Goal: Information Seeking & Learning: Learn about a topic

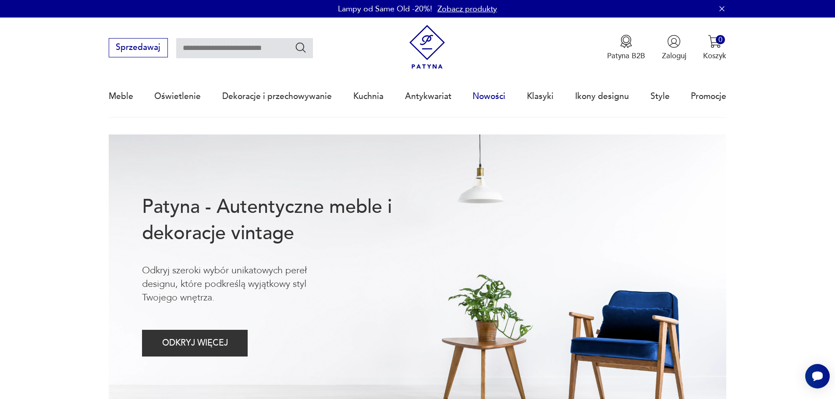
click at [499, 95] on link "Nowości" at bounding box center [489, 96] width 33 height 40
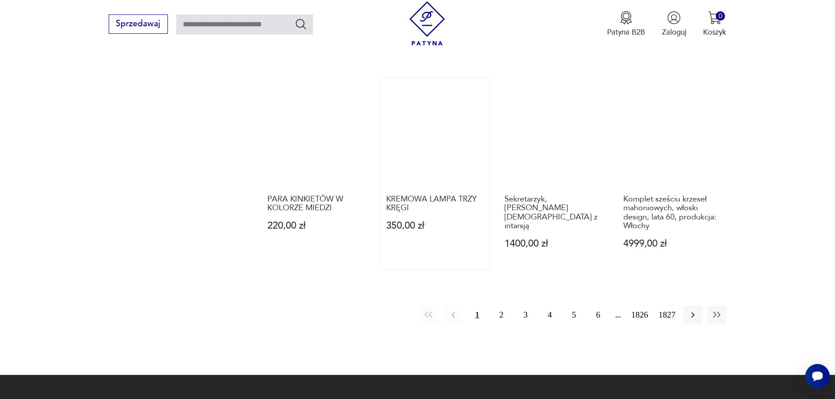
scroll to position [893, 0]
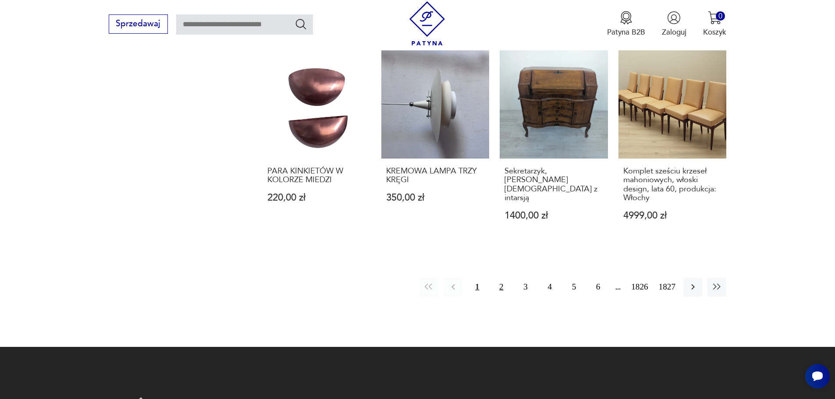
click at [503, 278] on button "2" at bounding box center [501, 287] width 19 height 19
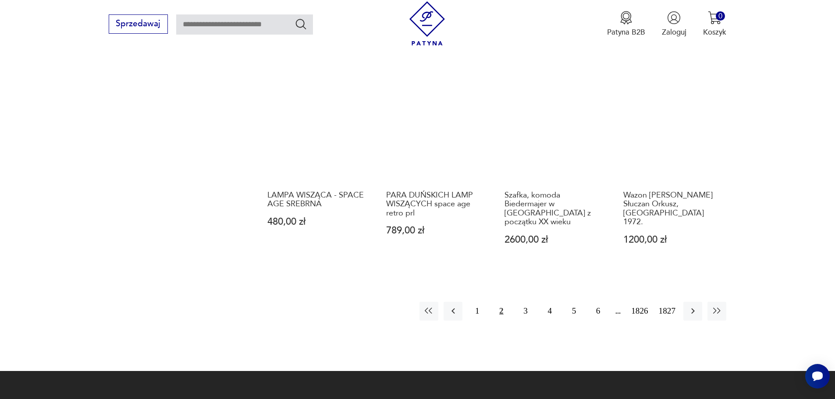
scroll to position [850, 0]
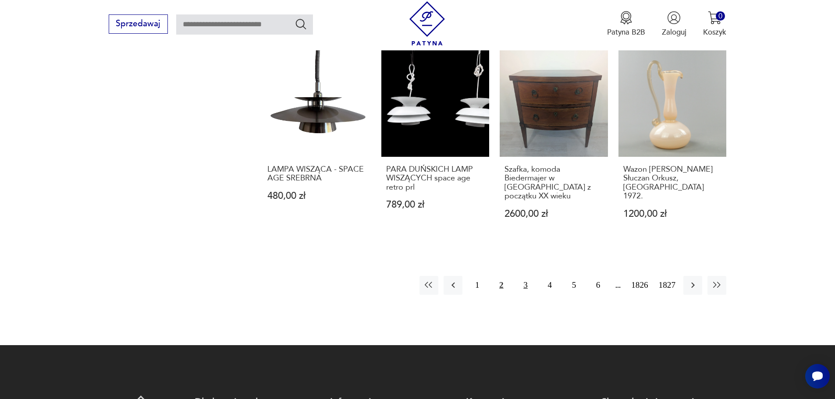
click at [525, 276] on button "3" at bounding box center [525, 285] width 19 height 19
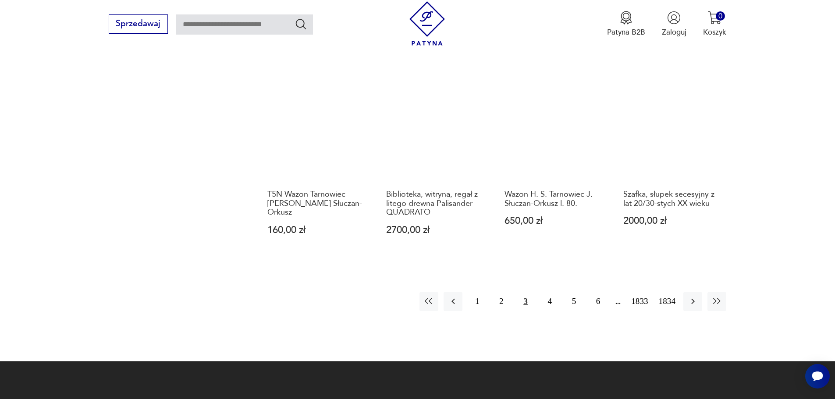
scroll to position [850, 0]
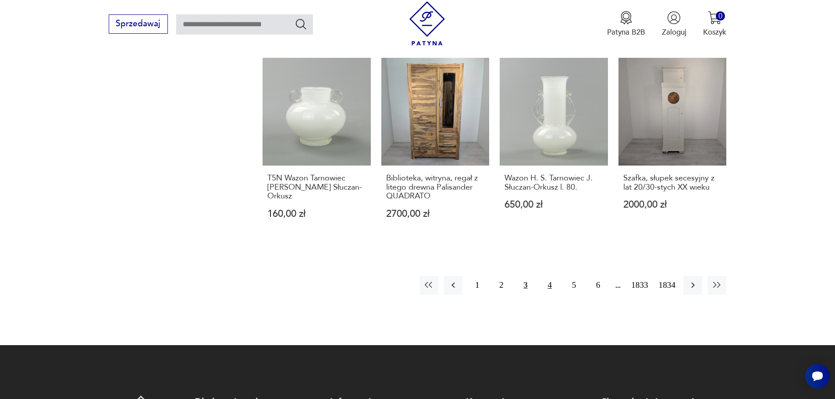
click at [548, 281] on button "4" at bounding box center [549, 285] width 19 height 19
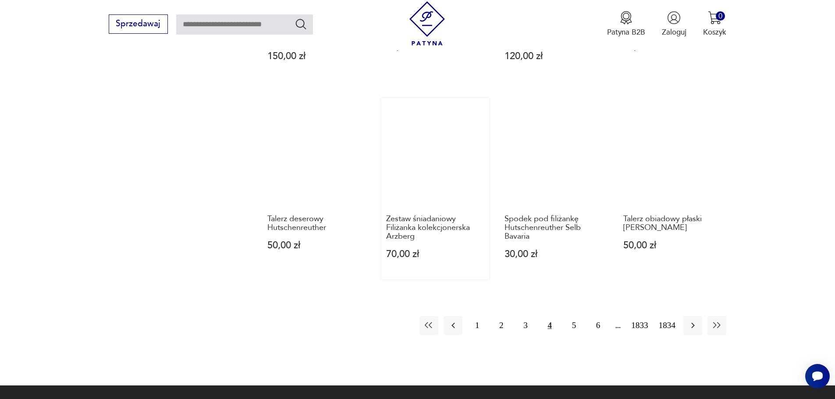
scroll to position [850, 0]
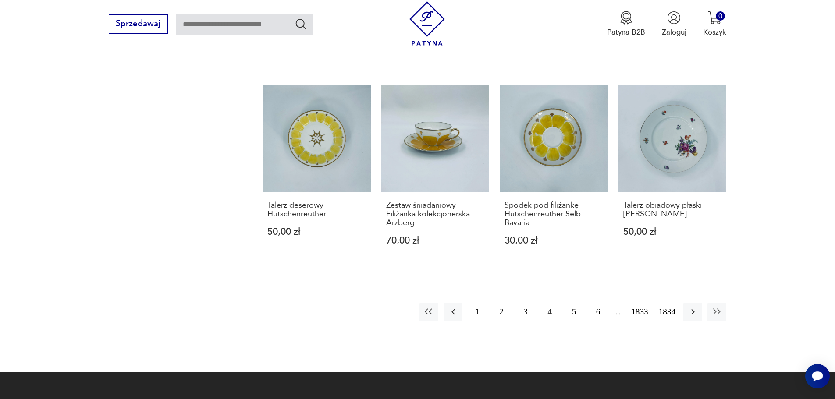
click at [574, 303] on button "5" at bounding box center [574, 312] width 19 height 19
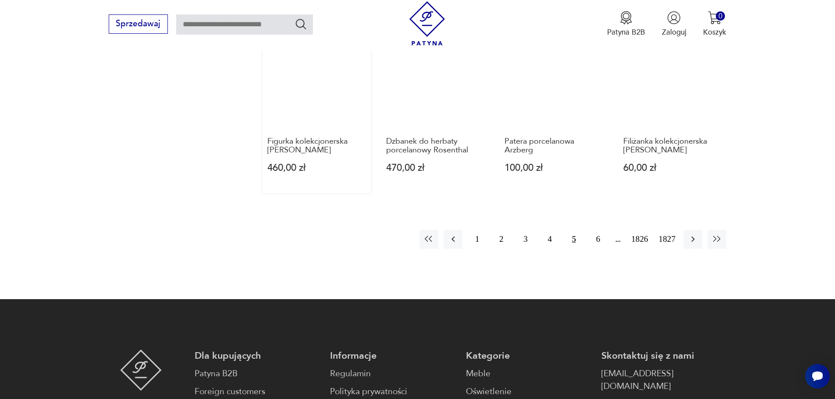
scroll to position [938, 0]
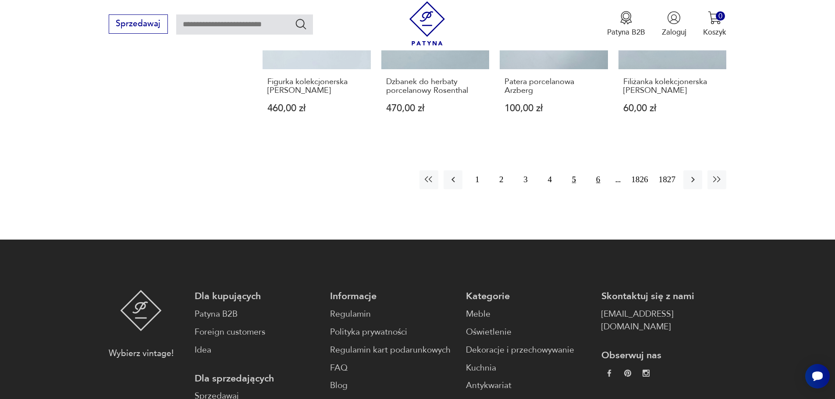
click at [598, 177] on button "6" at bounding box center [598, 180] width 19 height 19
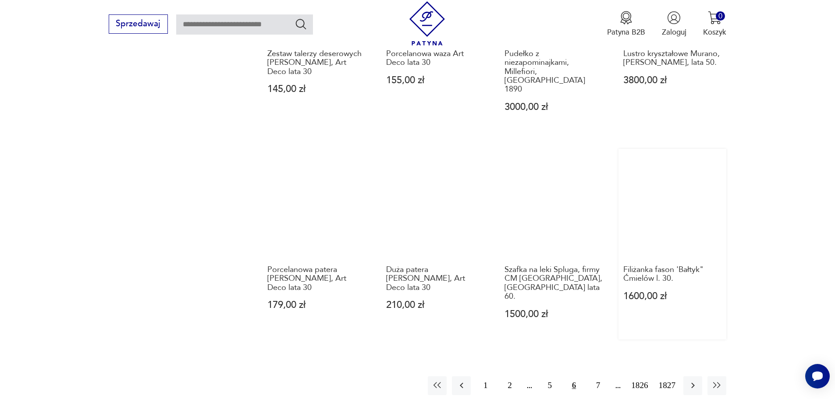
scroll to position [806, 0]
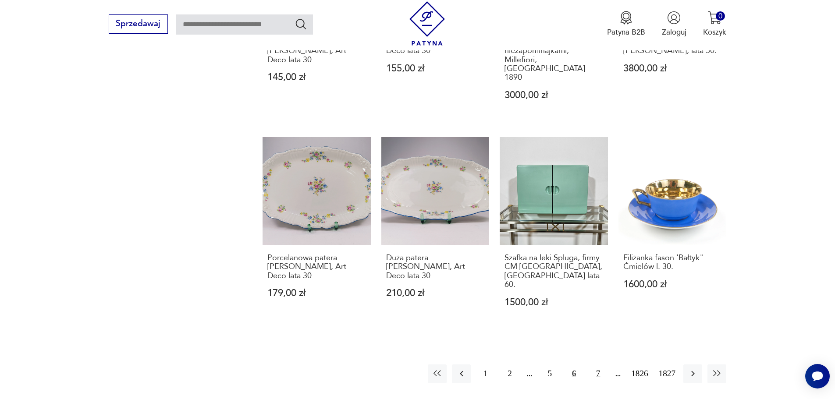
click at [597, 365] on button "7" at bounding box center [598, 374] width 19 height 19
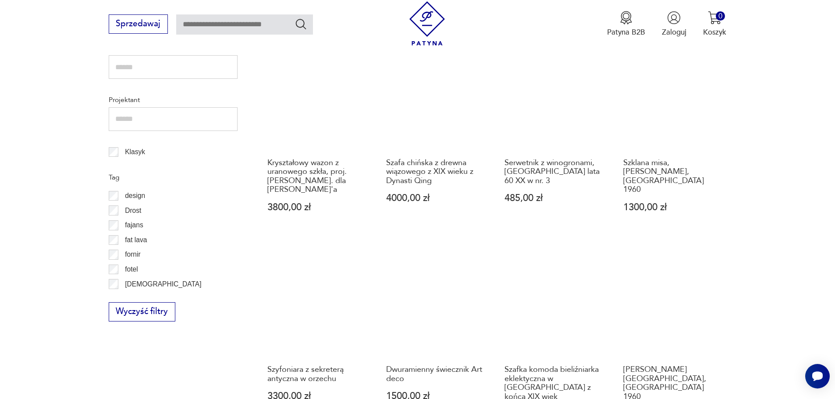
scroll to position [499, 0]
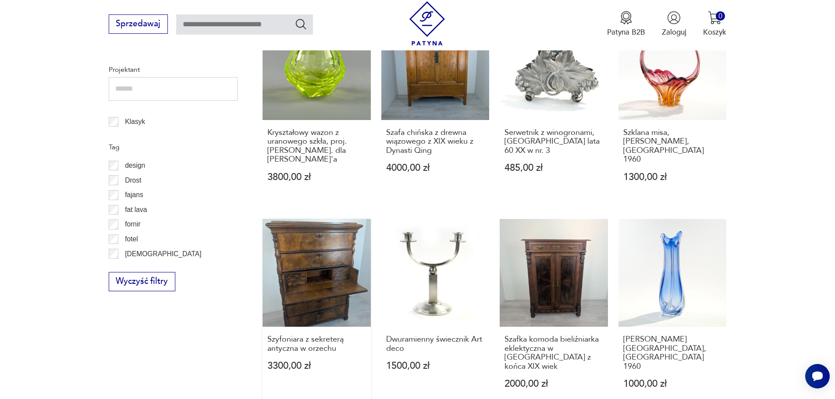
click at [332, 238] on link "Szyfoniara z sekreterą antyczna w orzechu 3300,00 zł" at bounding box center [317, 314] width 108 height 190
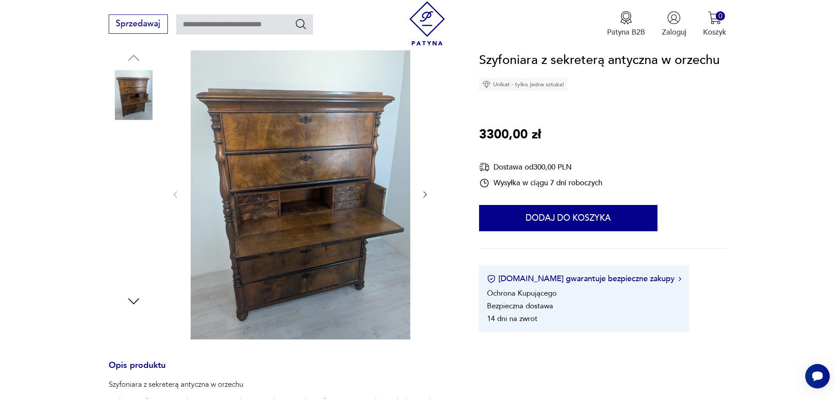
scroll to position [88, 0]
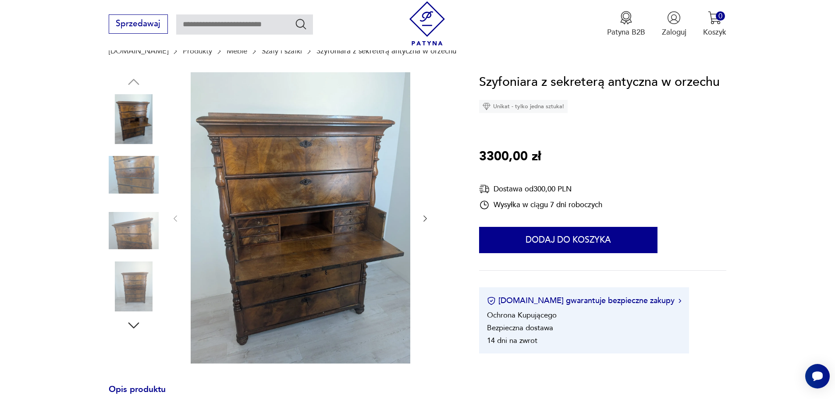
click at [133, 323] on icon "button" at bounding box center [134, 326] width 16 height 16
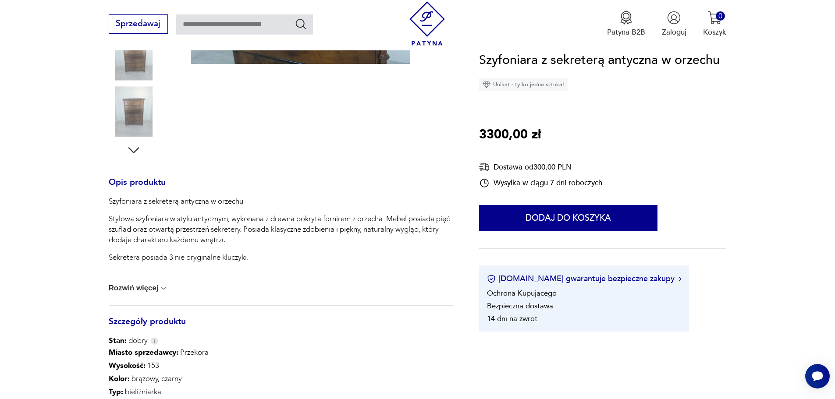
scroll to position [263, 0]
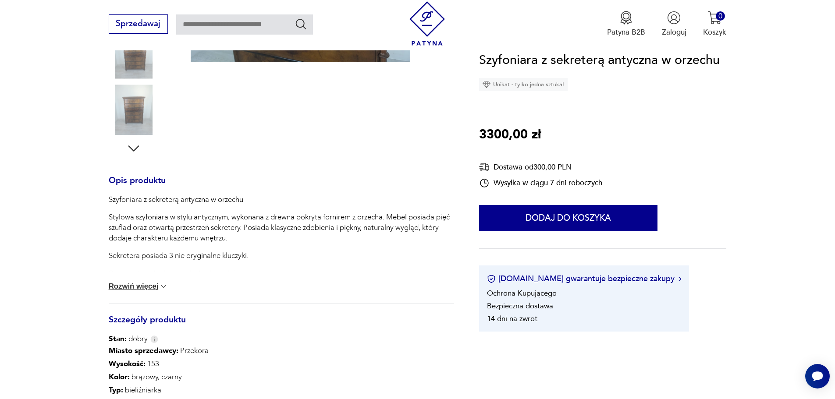
click at [147, 287] on button "Rozwiń więcej" at bounding box center [139, 286] width 60 height 9
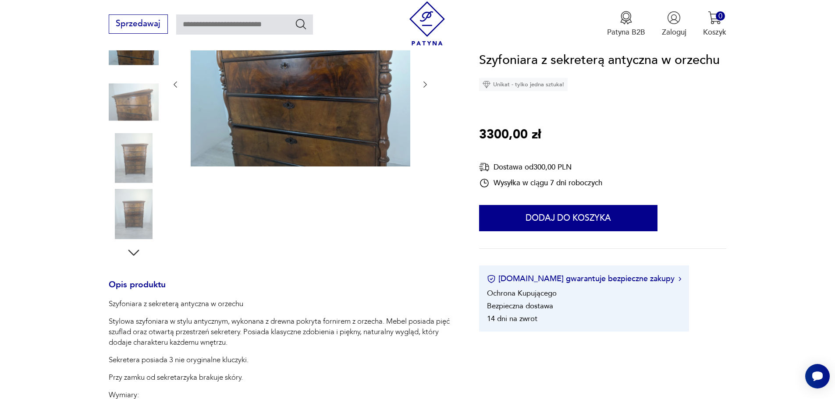
scroll to position [175, 0]
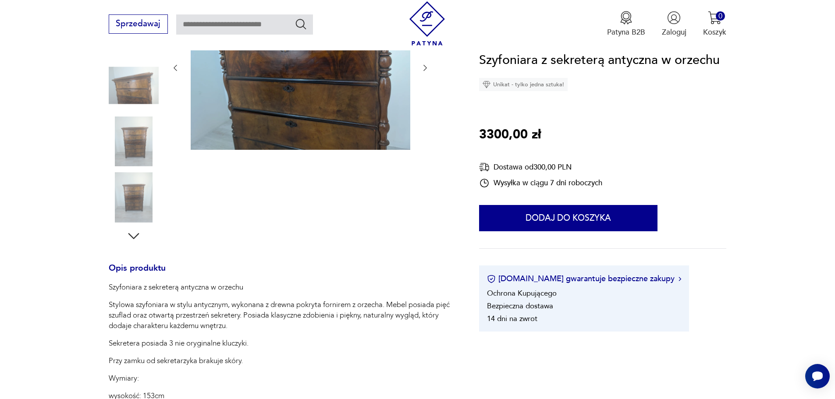
click at [136, 234] on icon "button" at bounding box center [134, 236] width 16 height 16
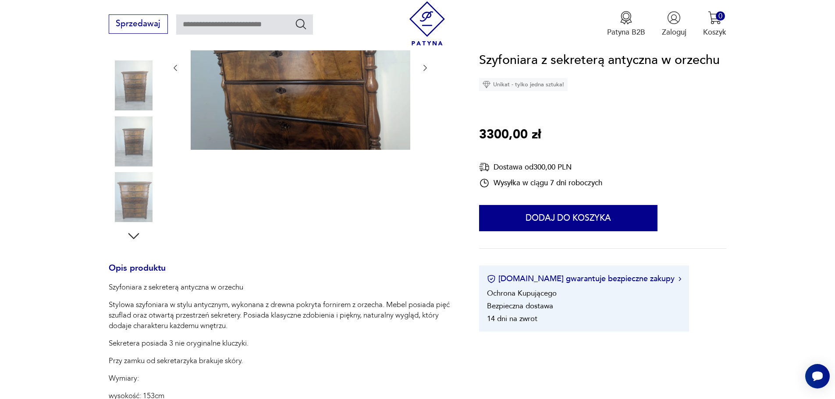
click at [136, 234] on icon "button" at bounding box center [134, 236] width 16 height 16
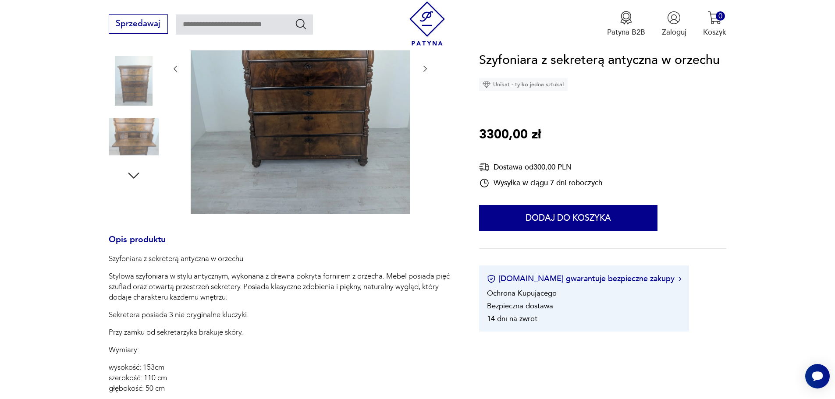
scroll to position [238, 0]
click at [141, 136] on img at bounding box center [134, 136] width 50 height 50
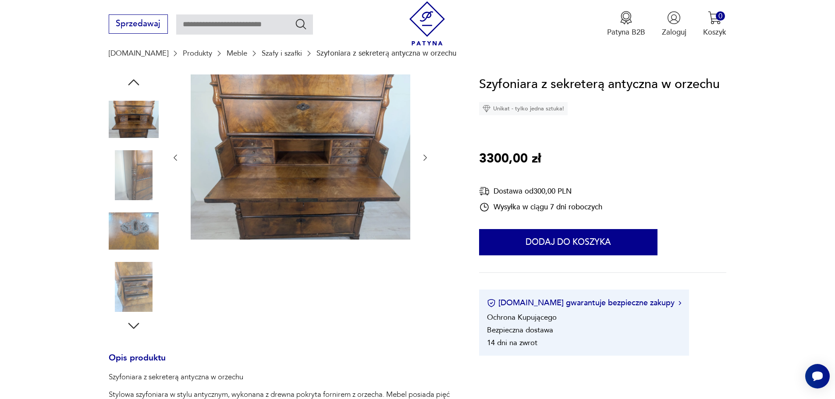
scroll to position [88, 0]
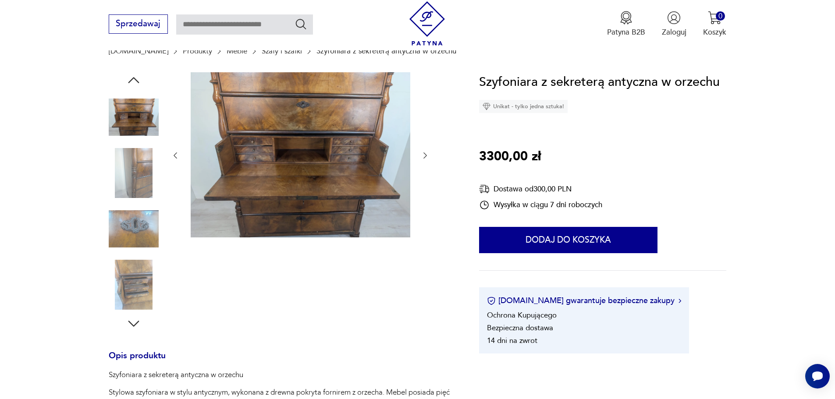
click at [140, 281] on img at bounding box center [134, 285] width 50 height 50
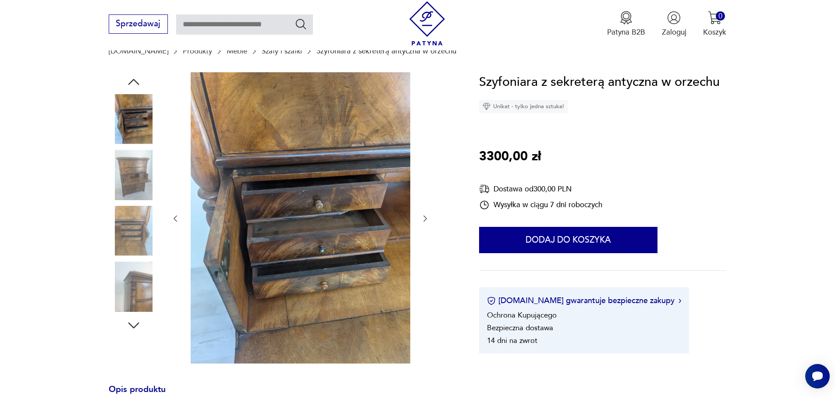
click at [134, 225] on img at bounding box center [134, 231] width 50 height 50
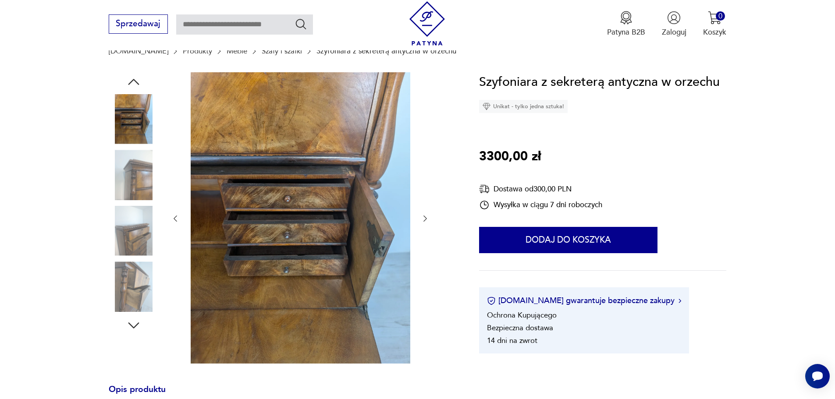
click at [139, 181] on img at bounding box center [134, 175] width 50 height 50
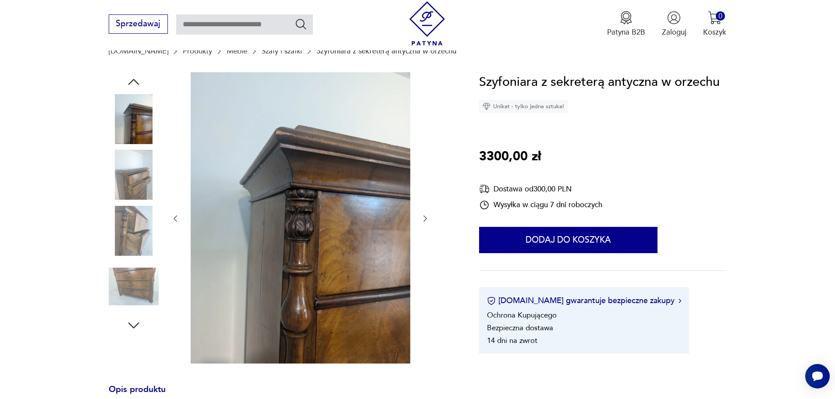
click at [144, 122] on img at bounding box center [134, 119] width 50 height 50
click at [132, 80] on icon "button" at bounding box center [133, 82] width 11 height 6
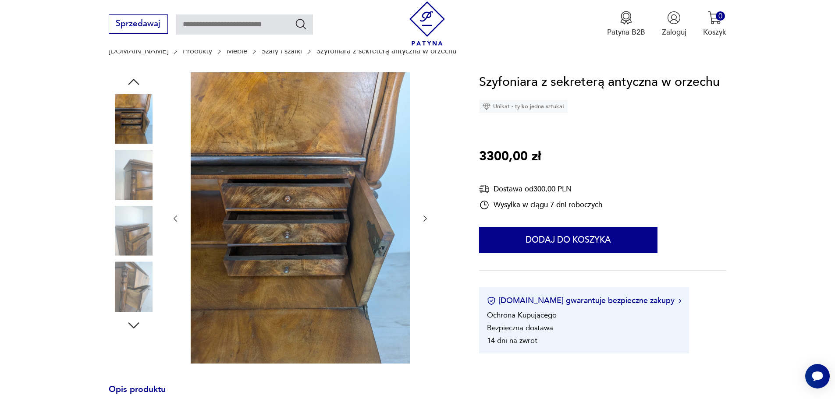
click at [132, 80] on icon "button" at bounding box center [133, 82] width 11 height 6
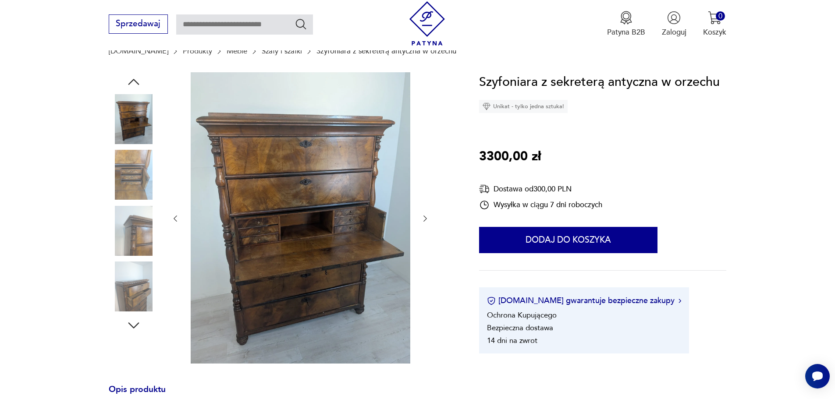
click at [133, 81] on icon "button" at bounding box center [133, 82] width 11 height 6
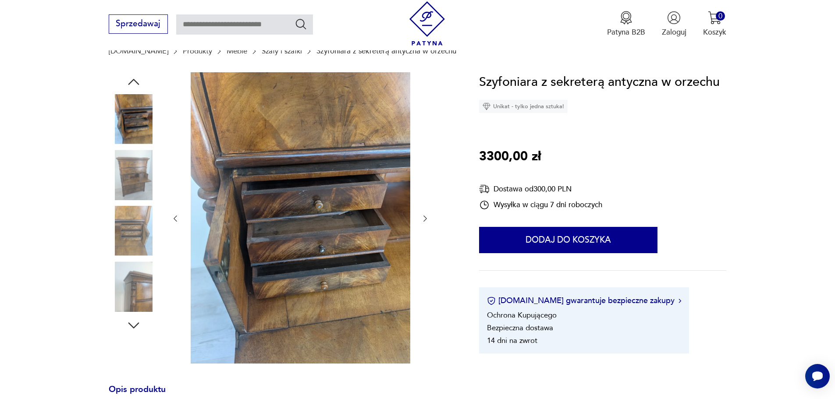
click at [133, 81] on icon "button" at bounding box center [133, 82] width 11 height 6
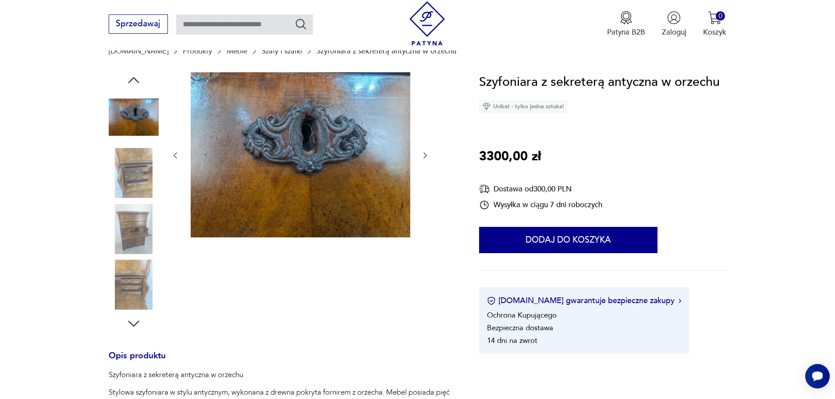
click at [133, 81] on icon "button" at bounding box center [134, 80] width 16 height 16
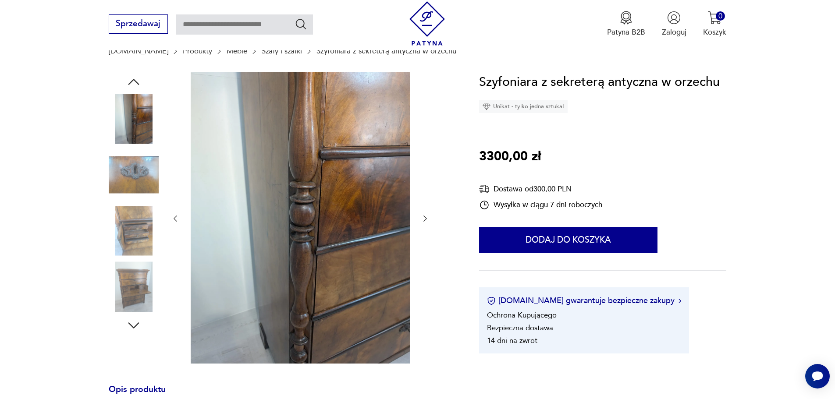
click at [133, 81] on icon "button" at bounding box center [133, 82] width 11 height 6
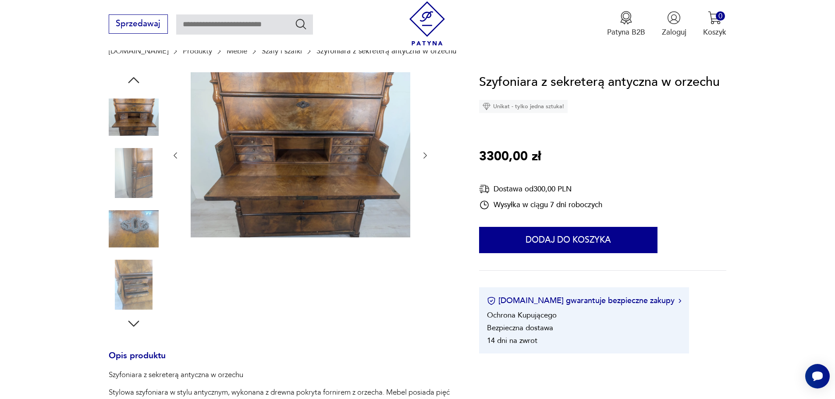
click at [133, 81] on icon "button" at bounding box center [134, 80] width 16 height 16
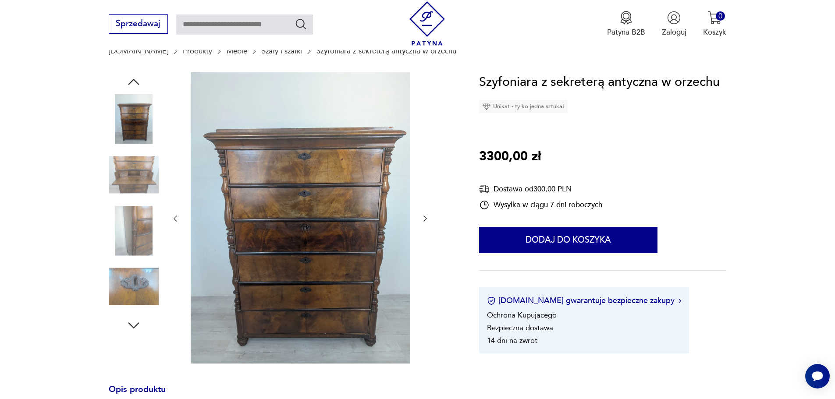
click at [133, 81] on icon "button" at bounding box center [133, 82] width 11 height 6
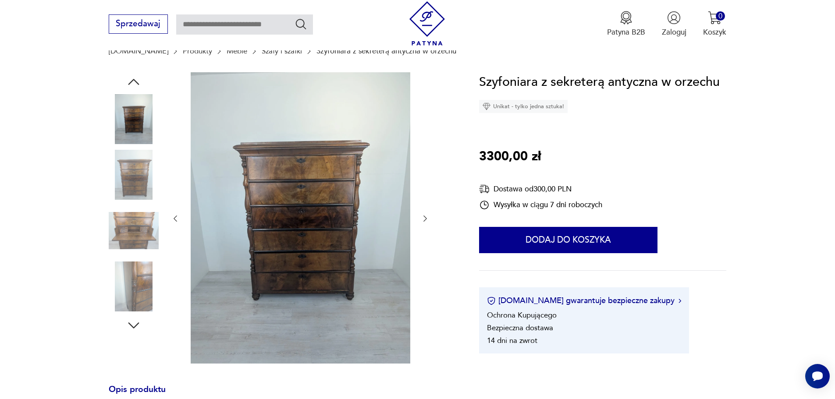
click at [133, 81] on icon "button" at bounding box center [133, 82] width 11 height 6
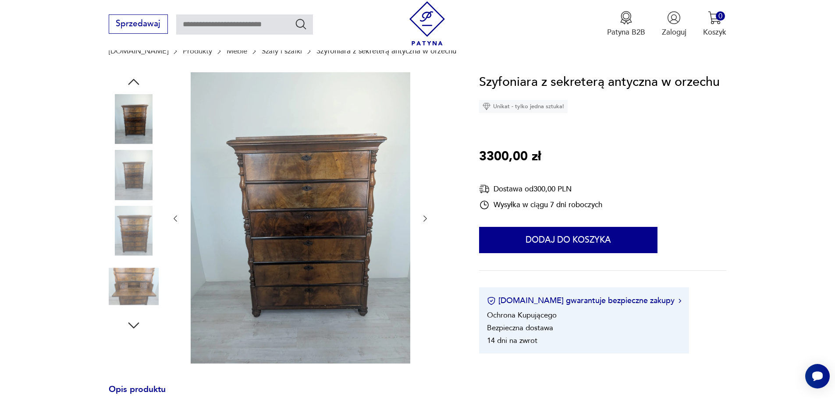
click at [133, 81] on icon "button" at bounding box center [133, 82] width 11 height 6
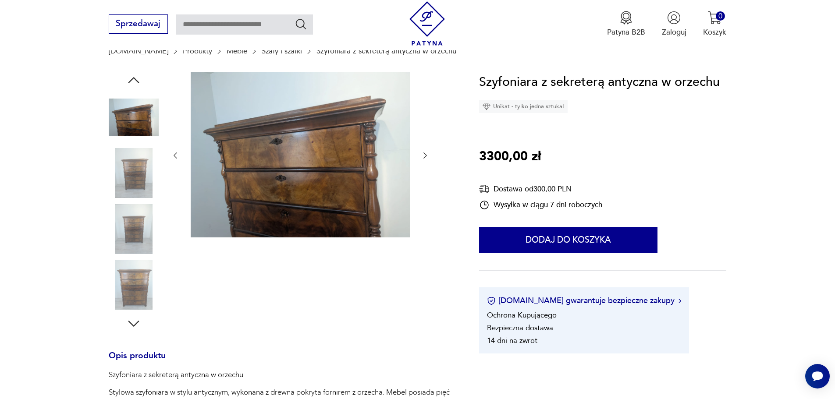
click at [133, 81] on icon "button" at bounding box center [134, 80] width 16 height 16
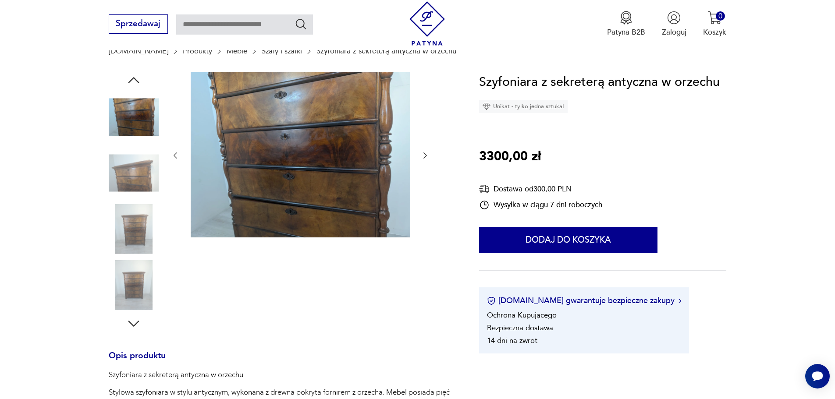
click at [133, 81] on icon "button" at bounding box center [134, 80] width 16 height 16
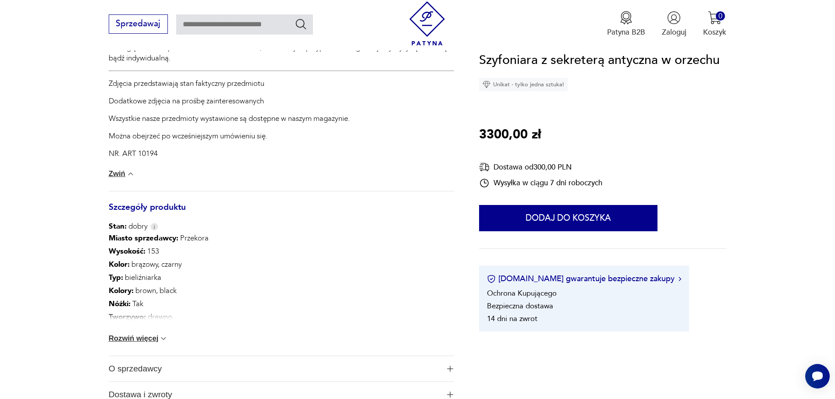
scroll to position [658, 0]
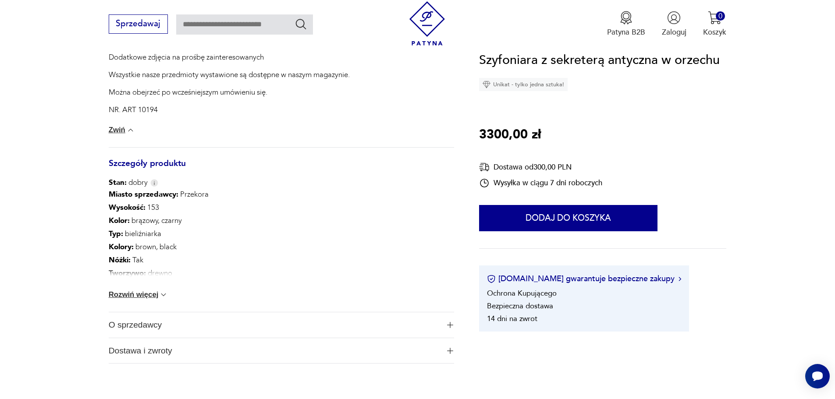
click at [150, 292] on button "Rozwiń więcej" at bounding box center [139, 295] width 60 height 9
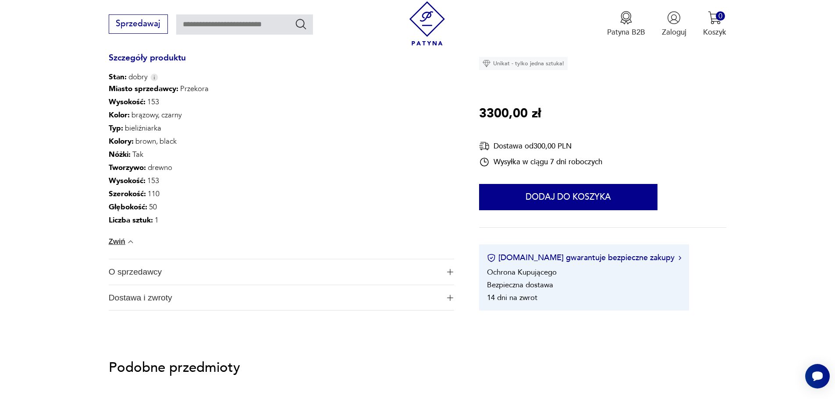
scroll to position [570, 0]
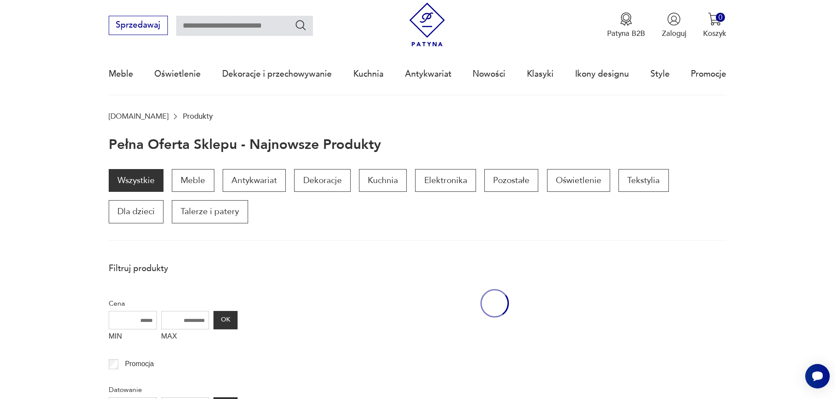
scroll to position [44, 0]
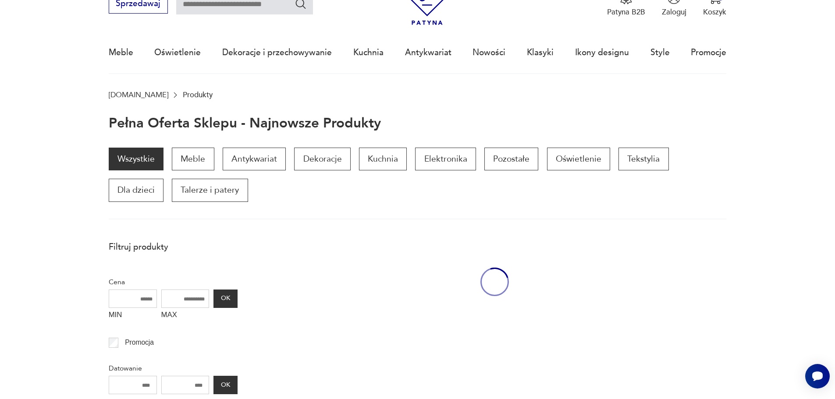
click at [341, 268] on div at bounding box center [495, 282] width 464 height 92
click at [342, 264] on div at bounding box center [495, 282] width 464 height 92
click at [361, 245] on div at bounding box center [495, 282] width 464 height 92
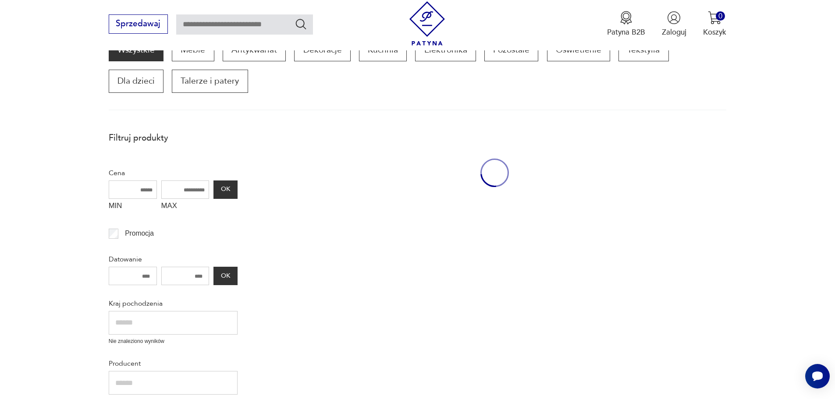
scroll to position [149, 0]
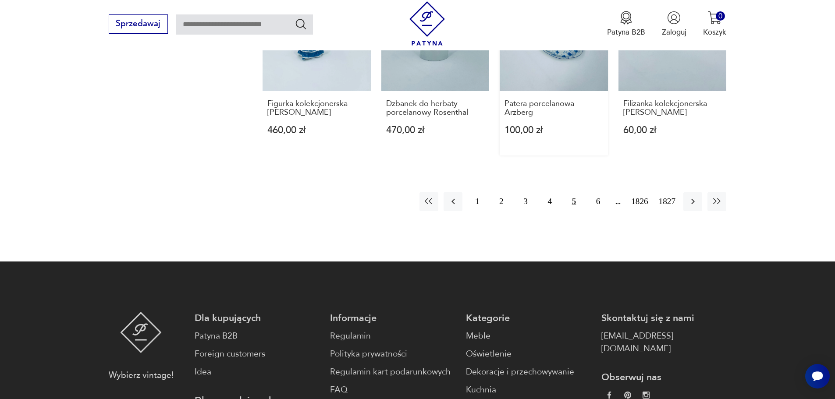
scroll to position [894, 0]
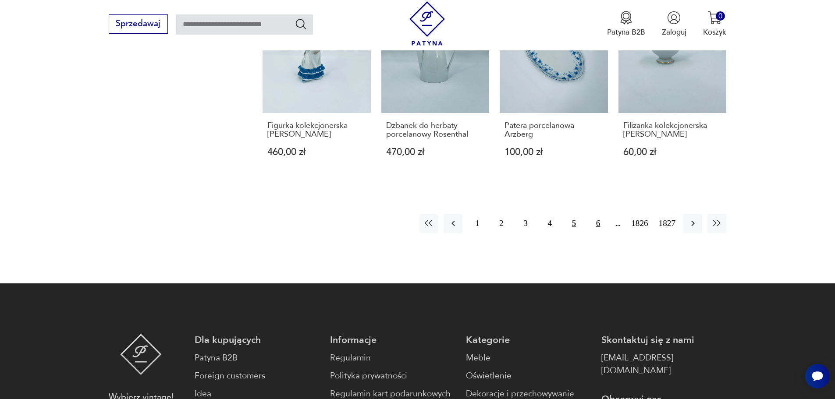
click at [601, 222] on button "6" at bounding box center [598, 223] width 19 height 19
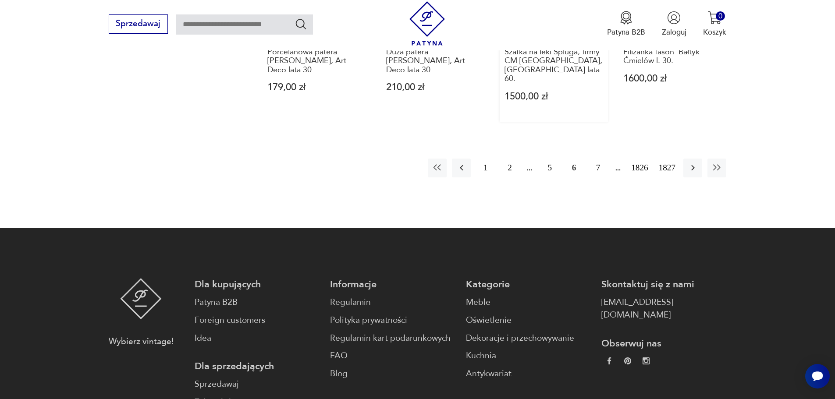
scroll to position [1025, 0]
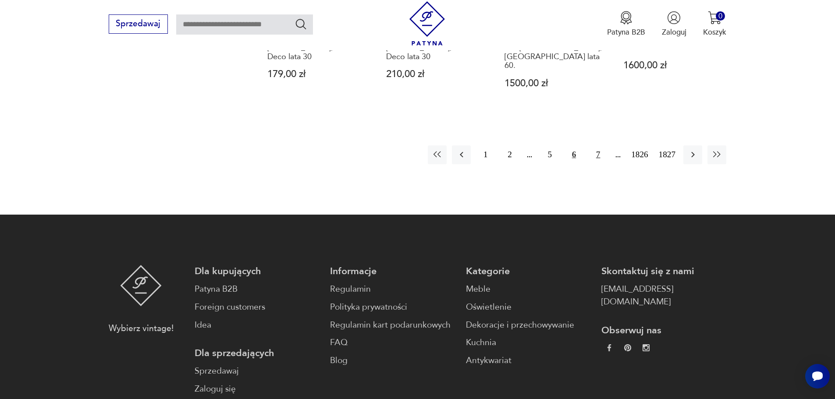
click at [600, 146] on button "7" at bounding box center [598, 155] width 19 height 19
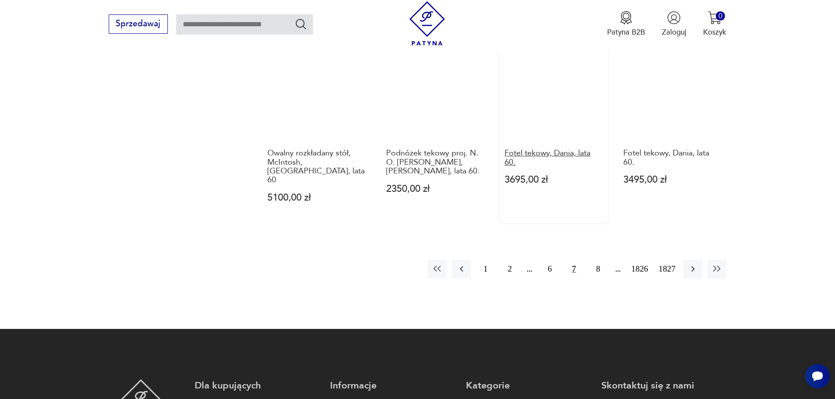
scroll to position [894, 0]
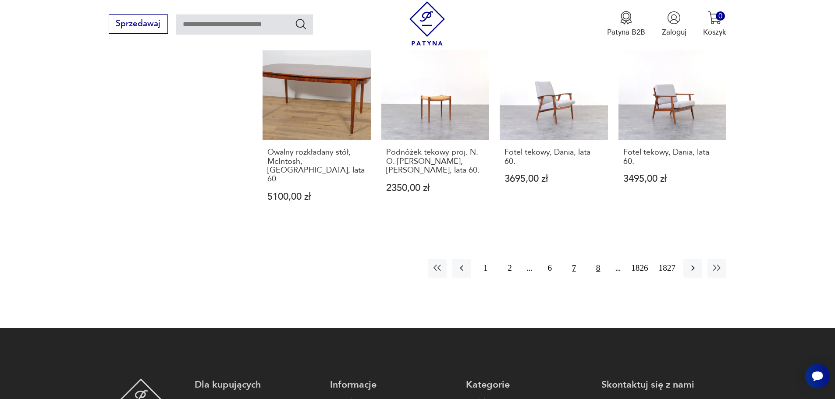
click at [599, 259] on button "8" at bounding box center [598, 268] width 19 height 19
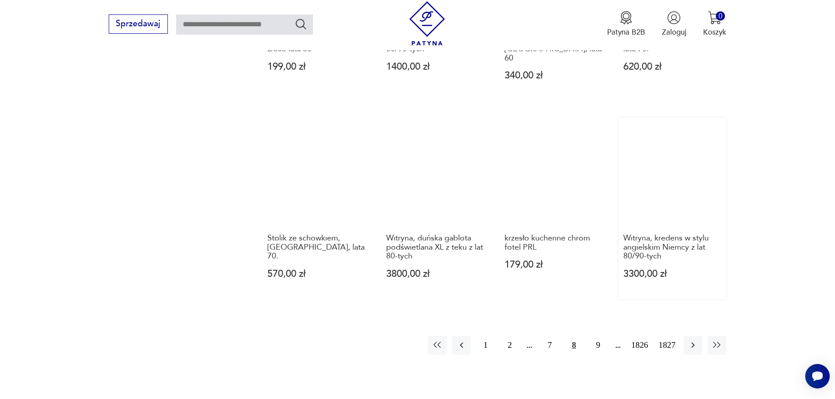
scroll to position [850, 0]
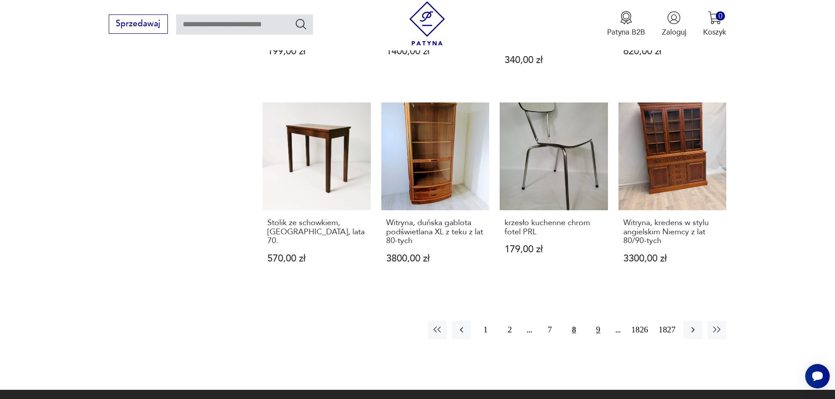
click at [597, 321] on button "9" at bounding box center [598, 330] width 19 height 19
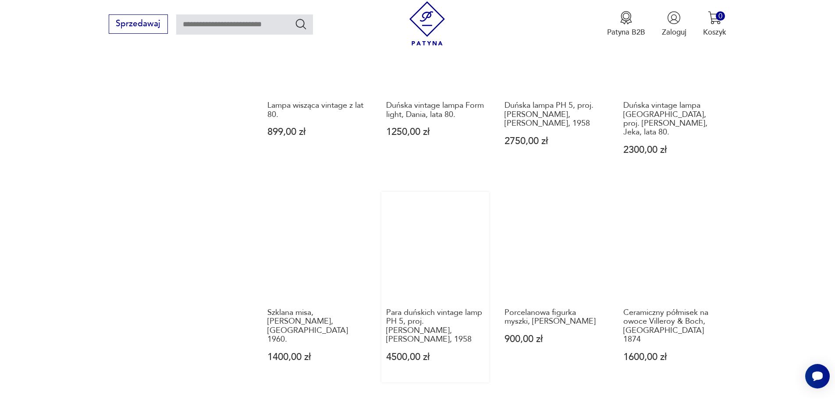
scroll to position [762, 0]
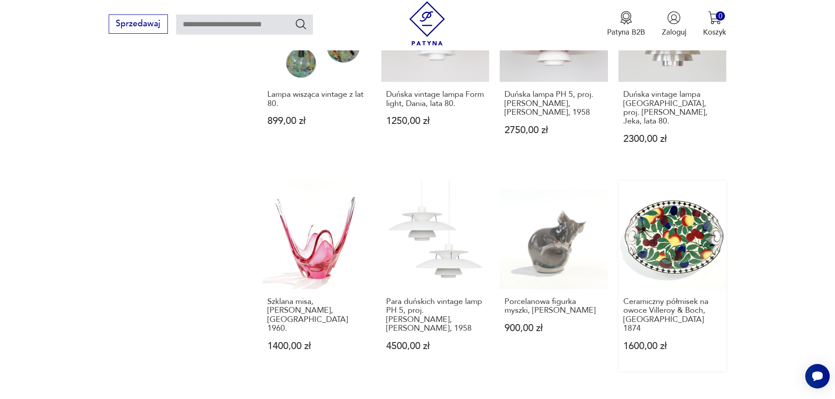
click at [683, 219] on link "Ceramiczny półmisek na owoce Villeroy & Boch, Drezno 1874 1600,00 zł" at bounding box center [673, 276] width 108 height 190
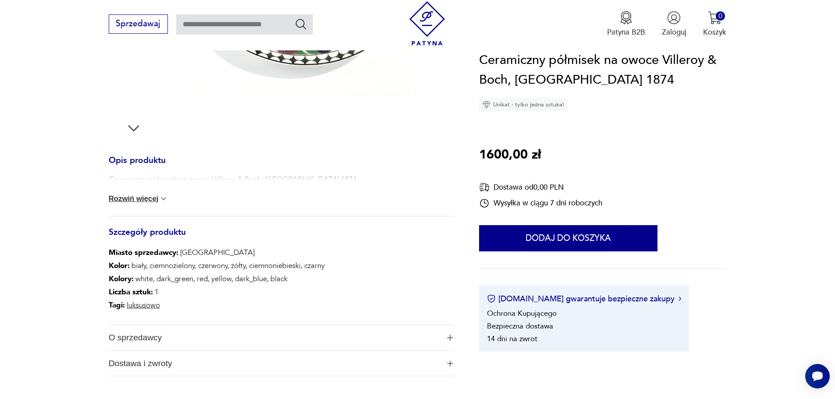
scroll to position [263, 0]
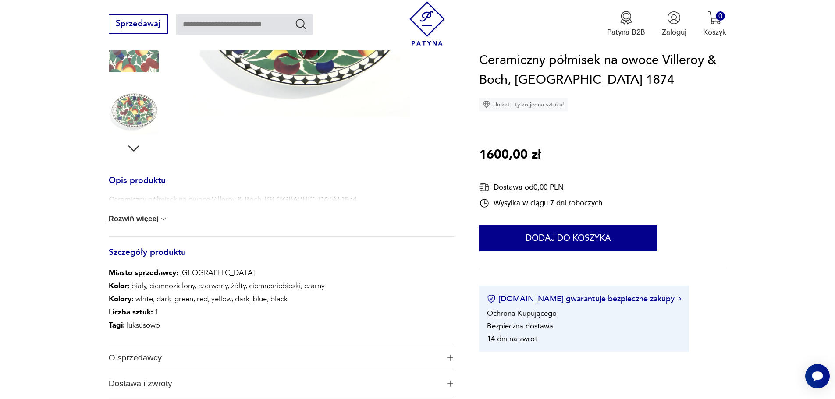
click at [141, 217] on button "Rozwiń więcej" at bounding box center [139, 219] width 60 height 9
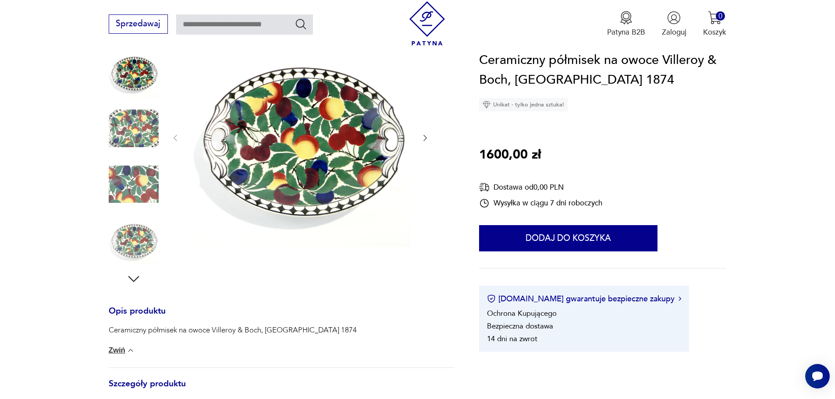
scroll to position [132, 0]
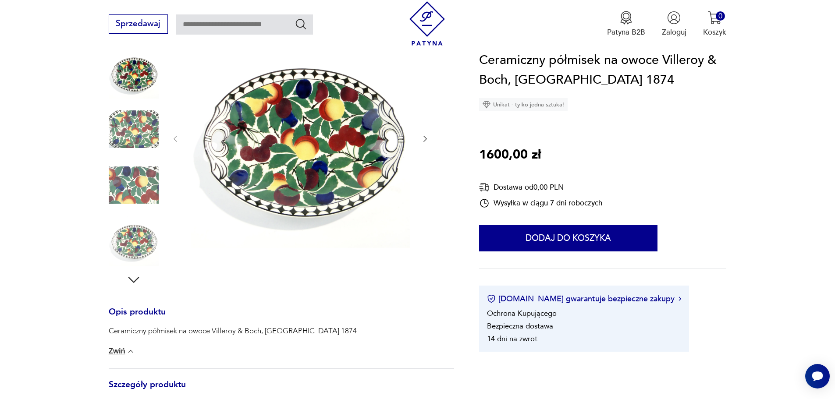
click at [424, 136] on icon "button" at bounding box center [425, 139] width 4 height 6
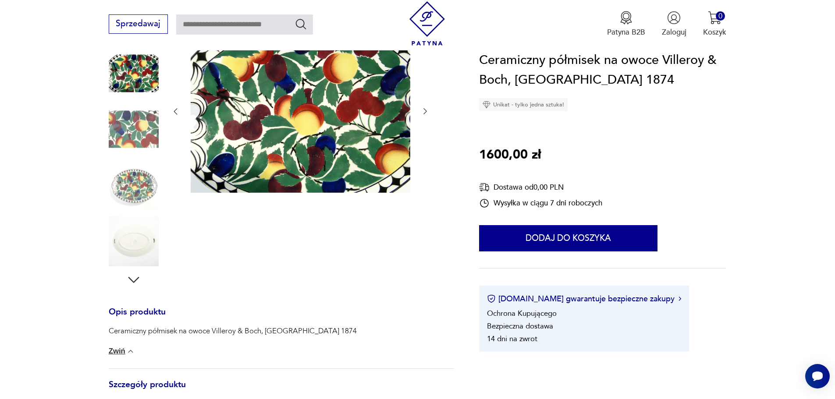
click at [424, 136] on div at bounding box center [300, 111] width 259 height 167
click at [425, 110] on icon "button" at bounding box center [425, 112] width 4 height 6
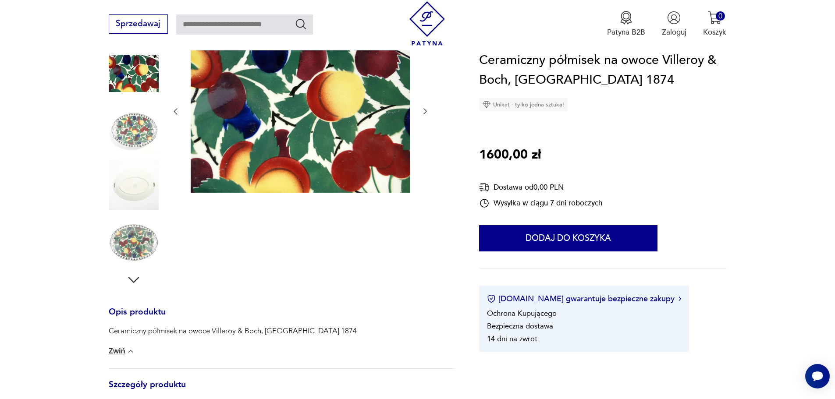
click at [425, 109] on icon "button" at bounding box center [425, 111] width 9 height 9
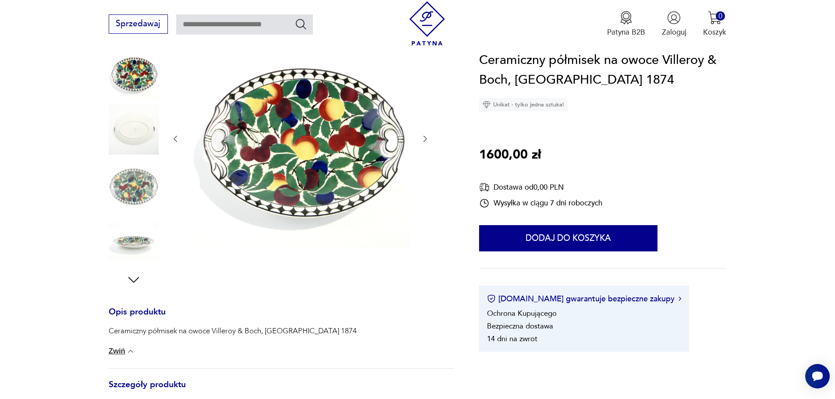
click at [423, 137] on icon "button" at bounding box center [425, 139] width 9 height 9
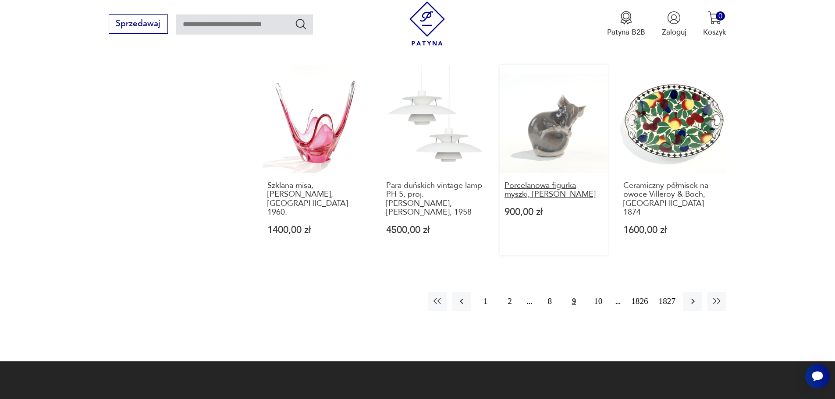
scroll to position [881, 0]
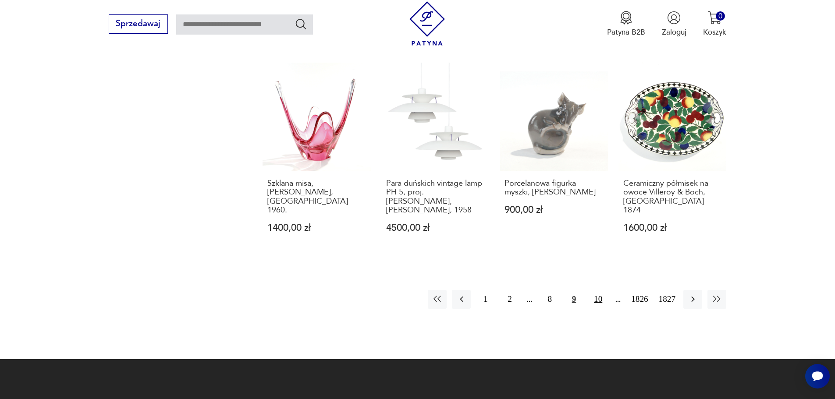
click at [601, 290] on button "10" at bounding box center [598, 299] width 19 height 19
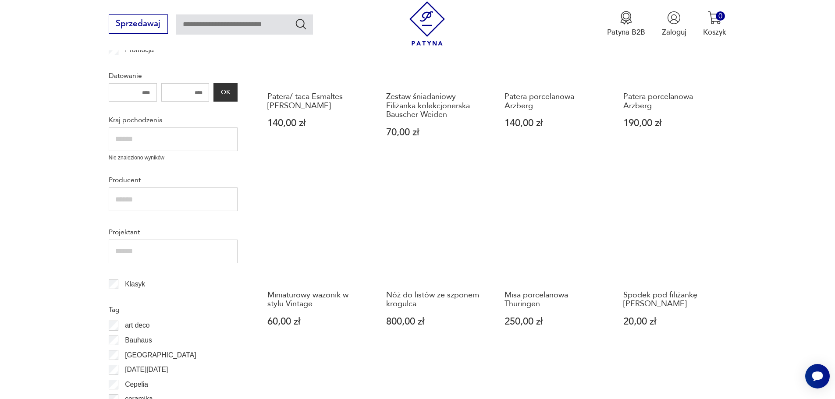
scroll to position [368, 0]
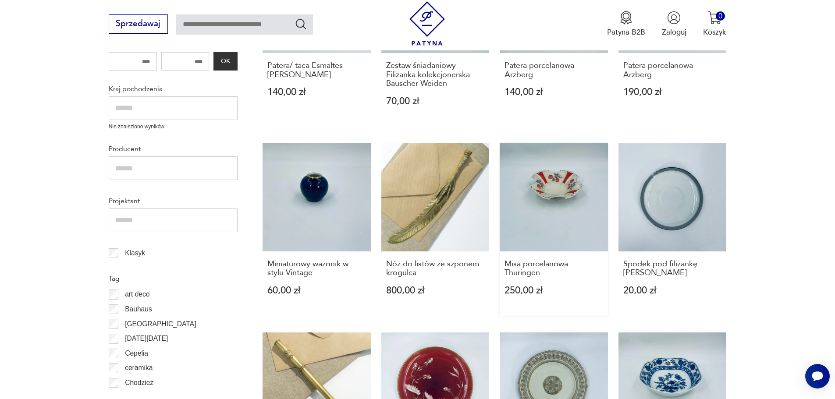
click at [568, 182] on link "Misa porcelanowa Thuringen 250,00 zł" at bounding box center [554, 229] width 108 height 173
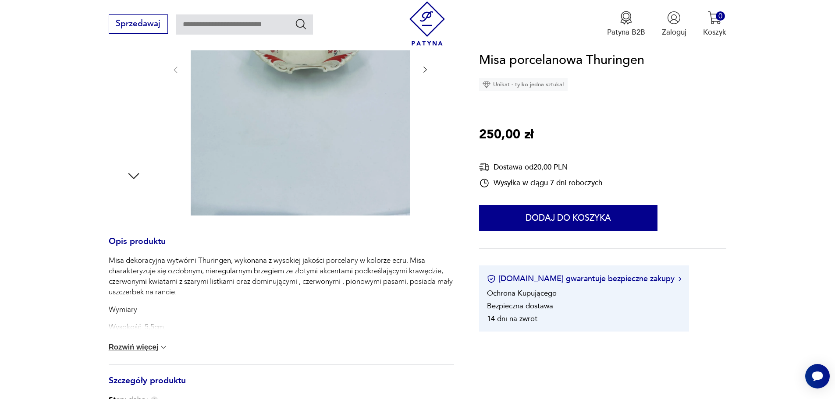
scroll to position [263, 0]
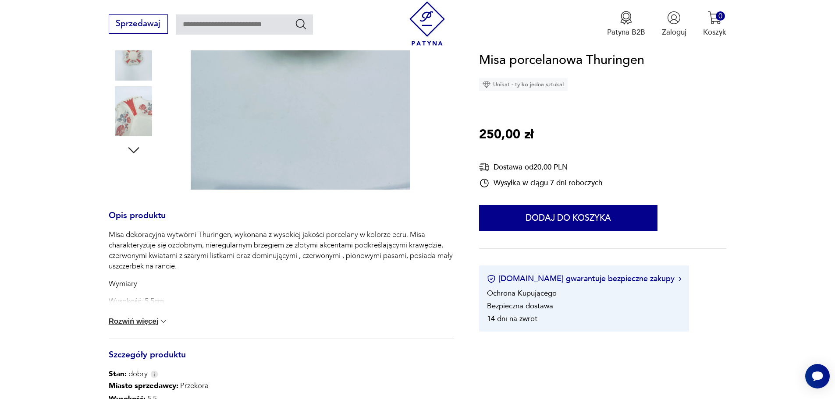
click at [151, 319] on button "Rozwiń więcej" at bounding box center [139, 321] width 60 height 9
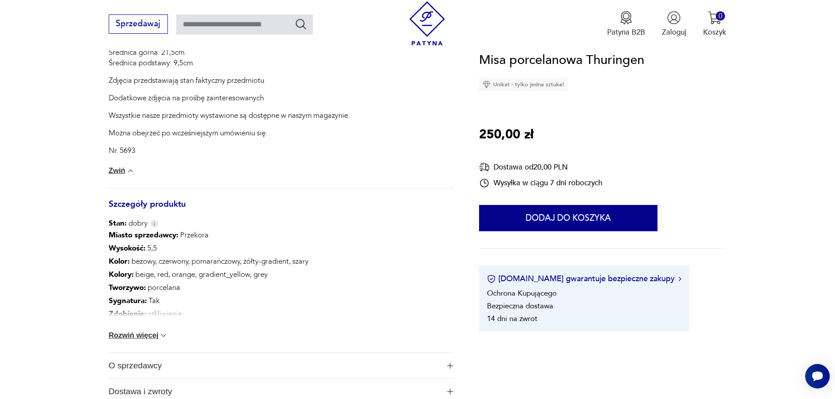
scroll to position [526, 0]
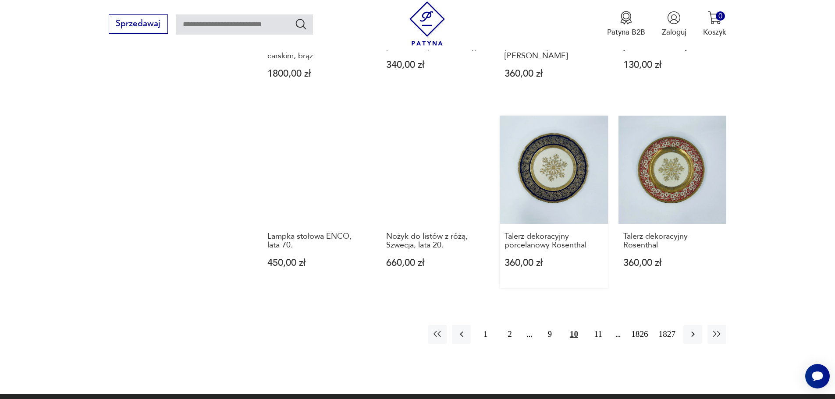
scroll to position [806, 0]
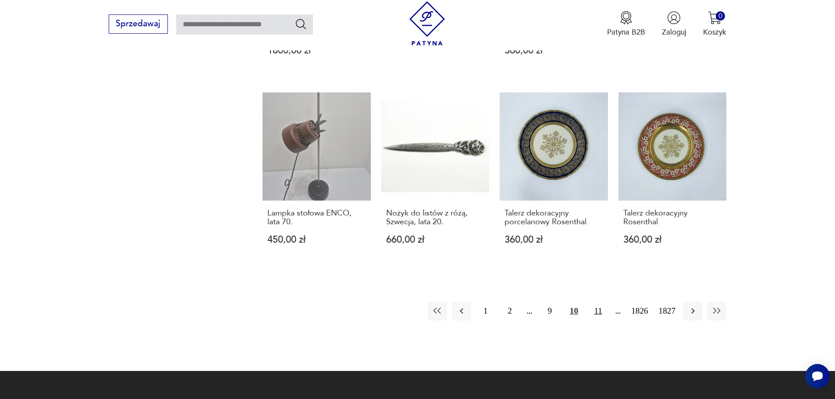
click at [599, 309] on button "11" at bounding box center [598, 311] width 19 height 19
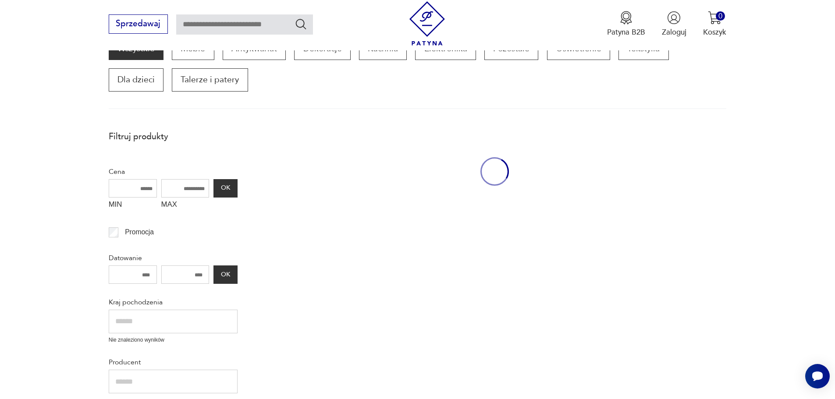
scroll to position [149, 0]
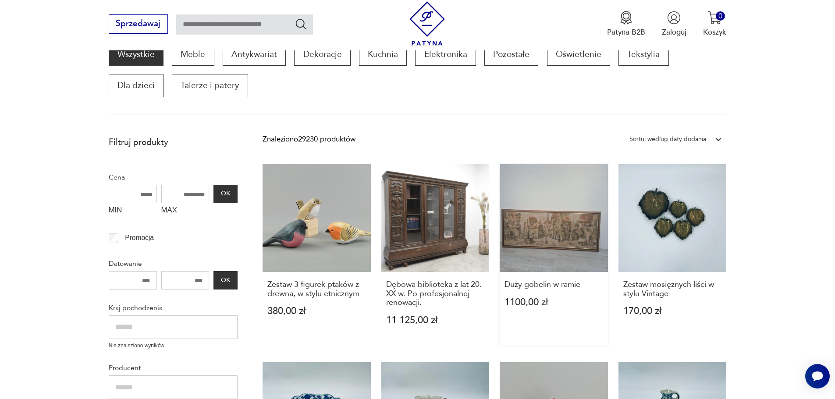
click at [580, 227] on link "Duży gobelin w ramie 1100,00 zł" at bounding box center [554, 254] width 108 height 181
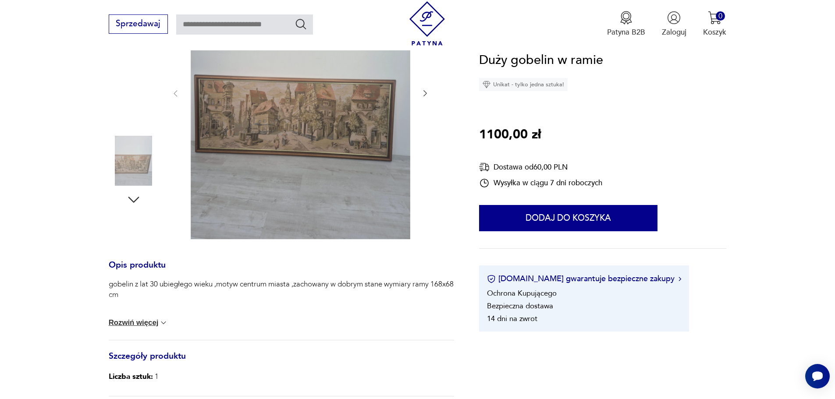
scroll to position [263, 0]
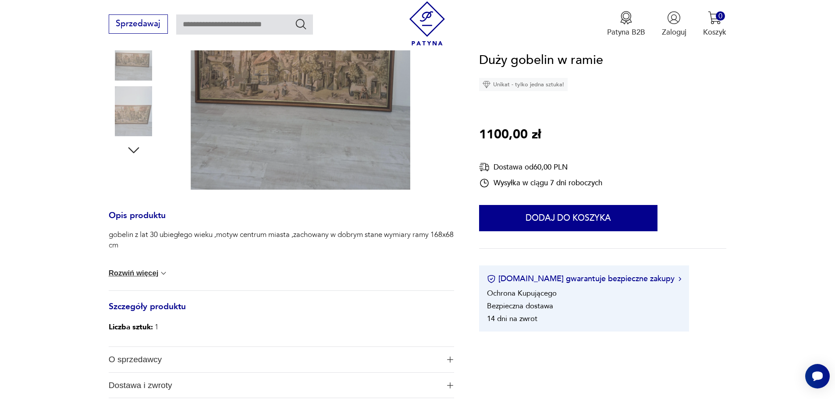
click at [144, 270] on button "Rozwiń więcej" at bounding box center [139, 273] width 60 height 9
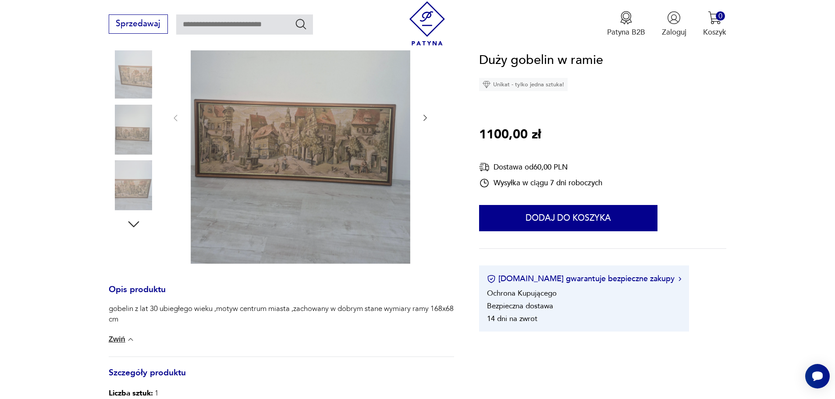
scroll to position [132, 0]
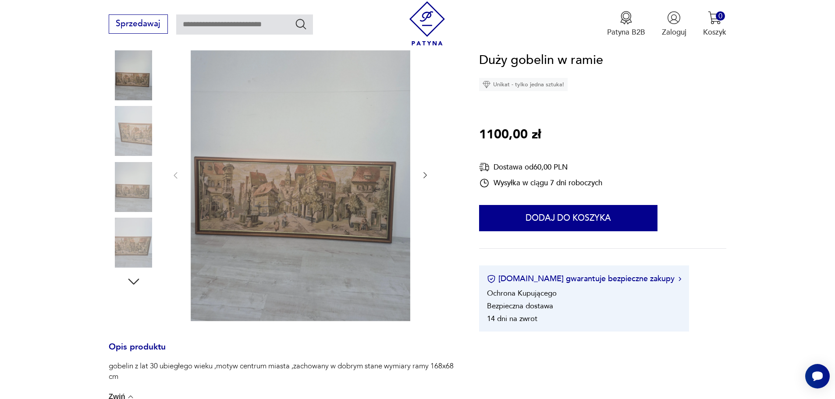
click at [141, 245] on img at bounding box center [134, 243] width 50 height 50
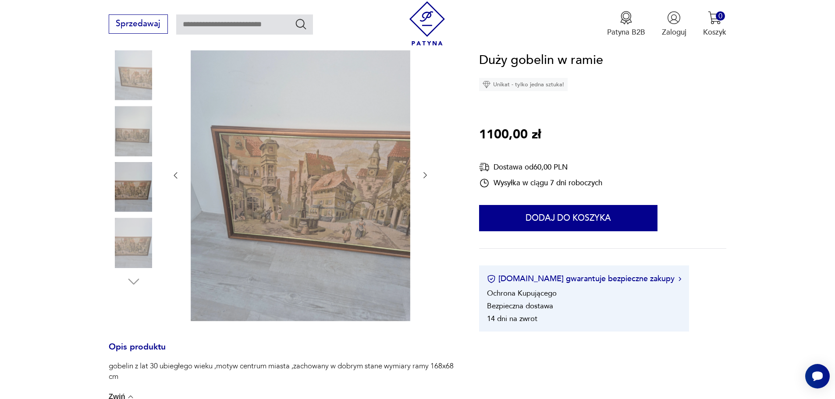
click at [136, 188] on img at bounding box center [134, 187] width 50 height 50
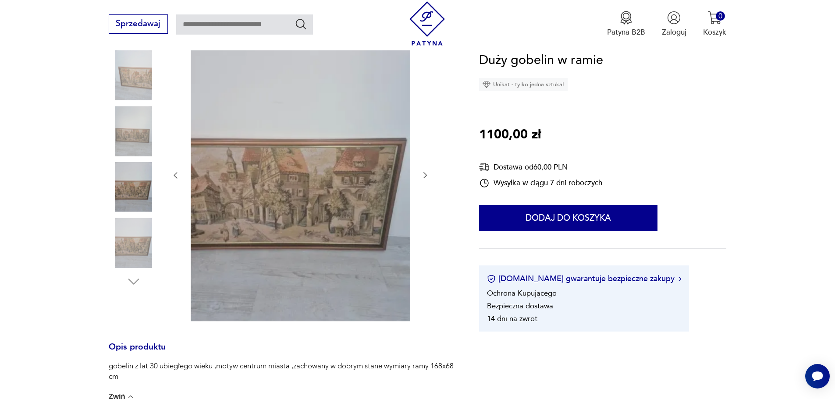
click at [136, 130] on img at bounding box center [134, 131] width 50 height 50
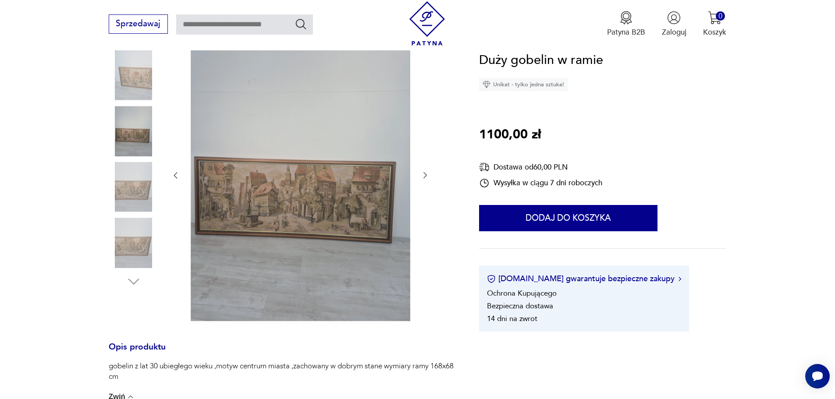
click at [137, 77] on img at bounding box center [134, 75] width 50 height 50
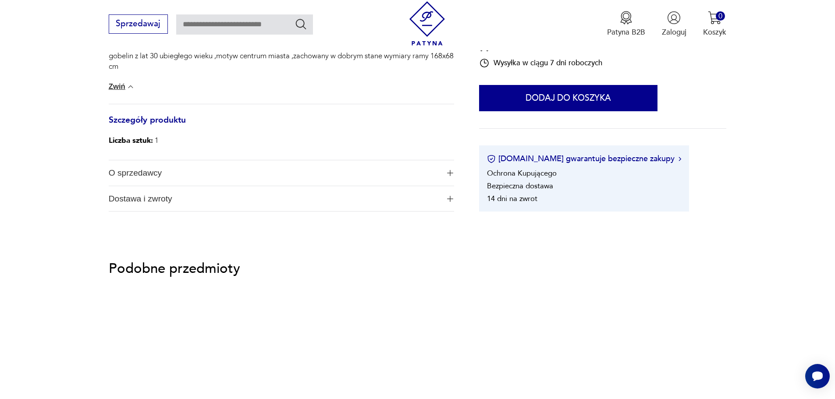
scroll to position [482, 0]
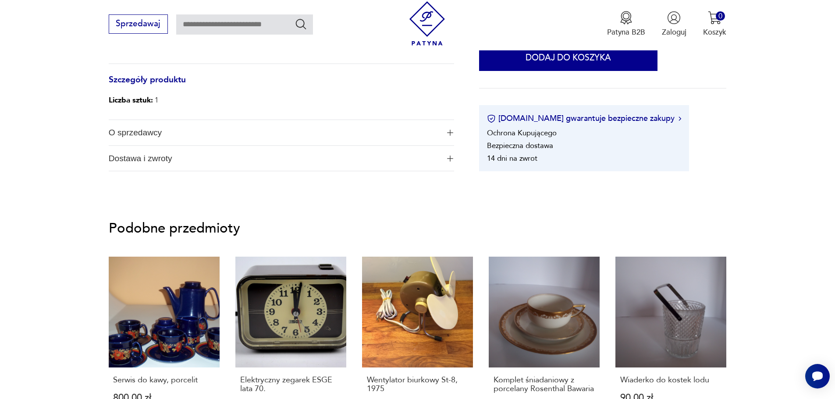
click at [159, 157] on span "Dostawa i zwroty" at bounding box center [274, 158] width 331 height 25
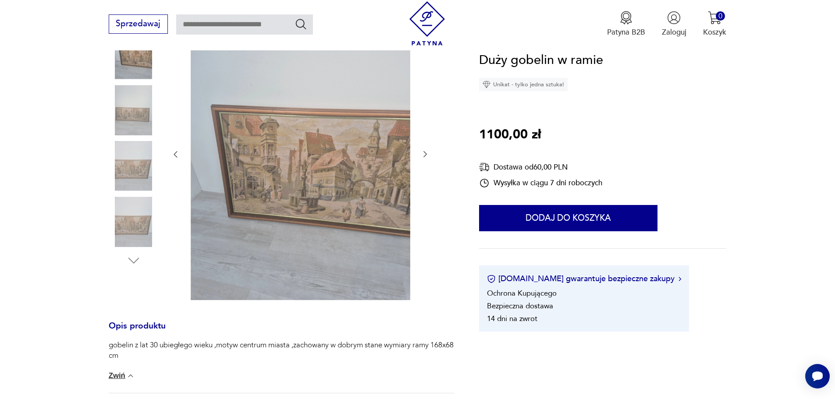
scroll to position [44, 0]
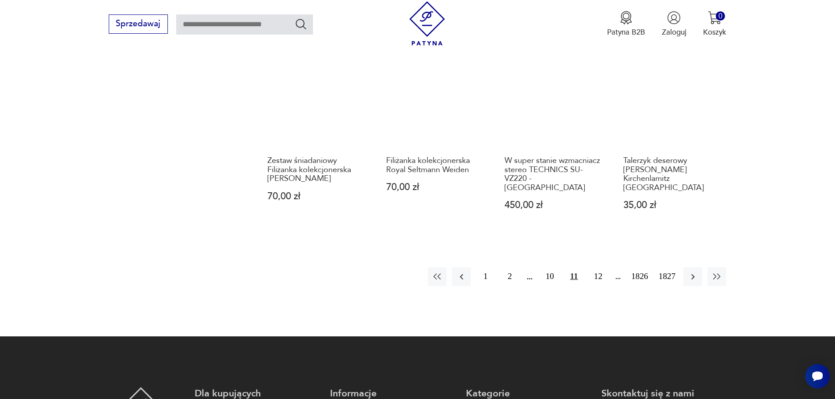
scroll to position [894, 0]
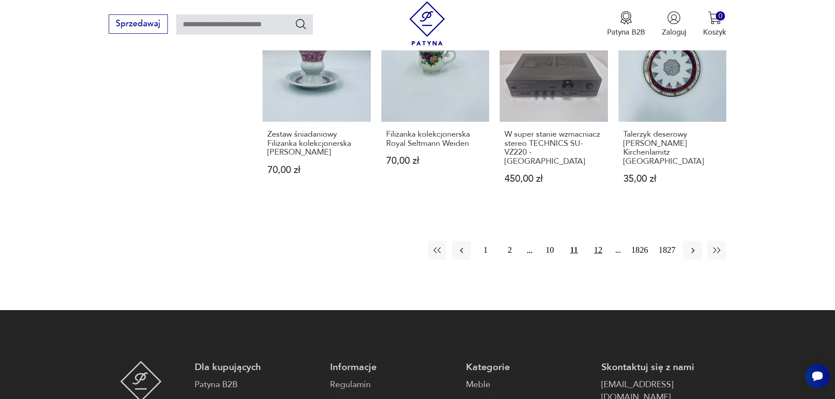
click at [598, 241] on button "12" at bounding box center [598, 250] width 19 height 19
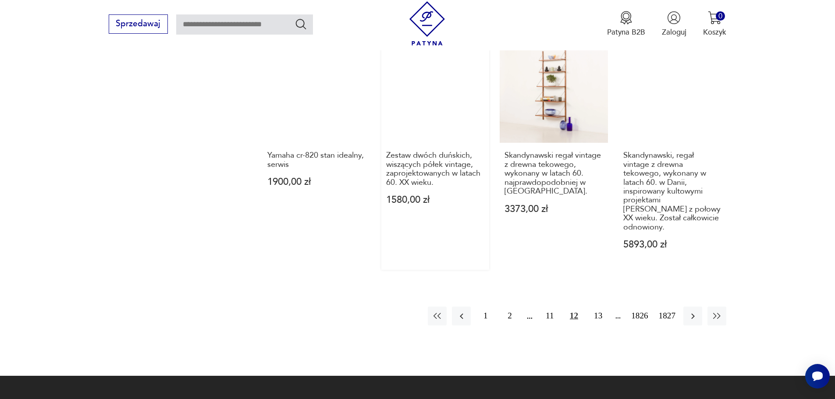
scroll to position [938, 0]
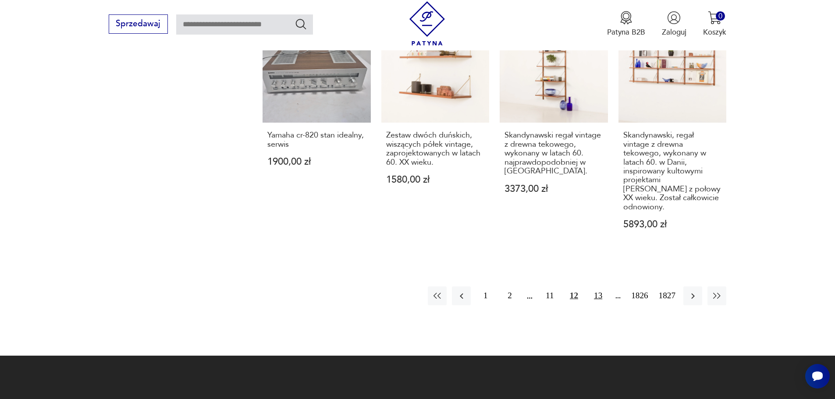
click at [597, 287] on button "13" at bounding box center [598, 296] width 19 height 19
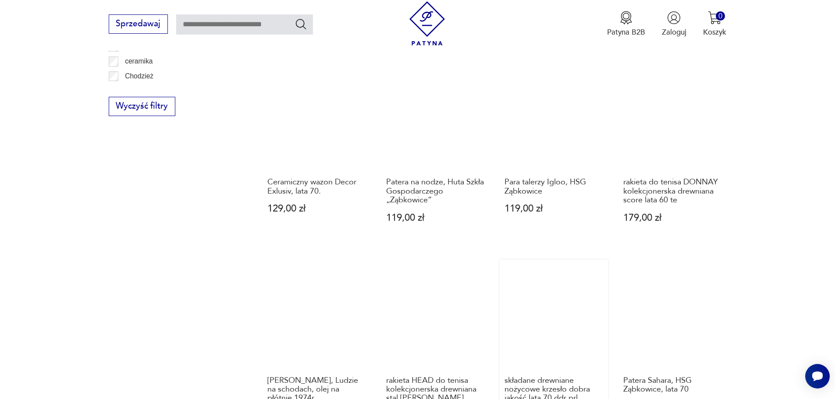
scroll to position [718, 0]
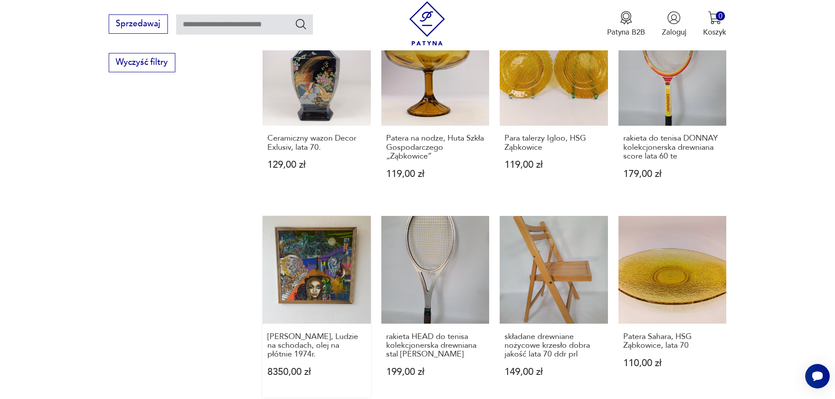
click at [325, 277] on link "Barbara Ur, Ludzie na schodach, olej na płótnie 1974r. 8350,00 zł" at bounding box center [317, 306] width 108 height 181
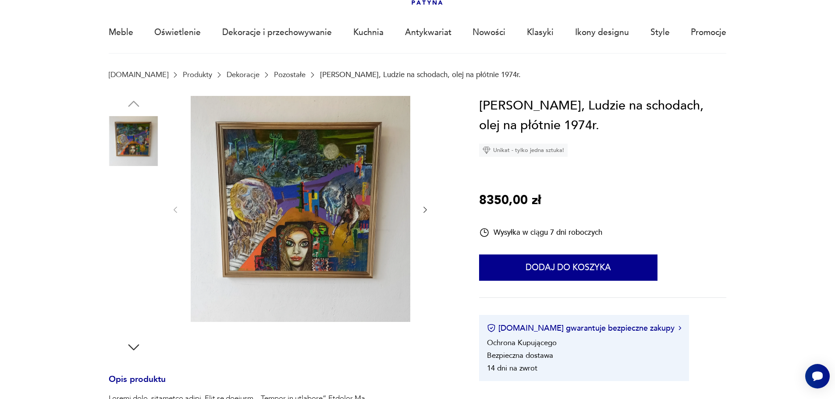
scroll to position [44, 0]
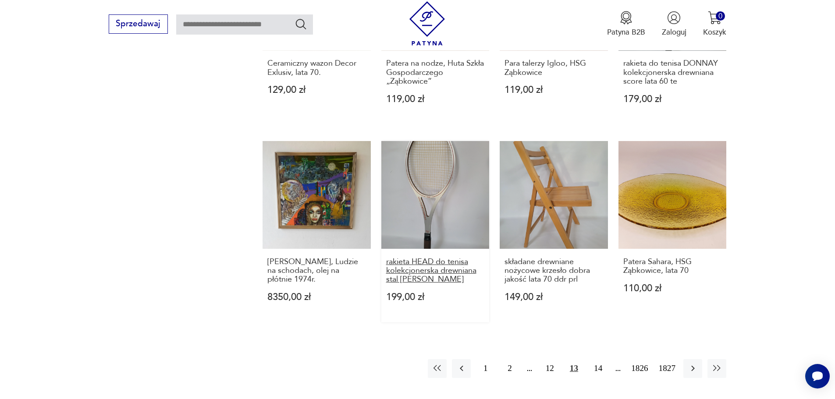
scroll to position [894, 0]
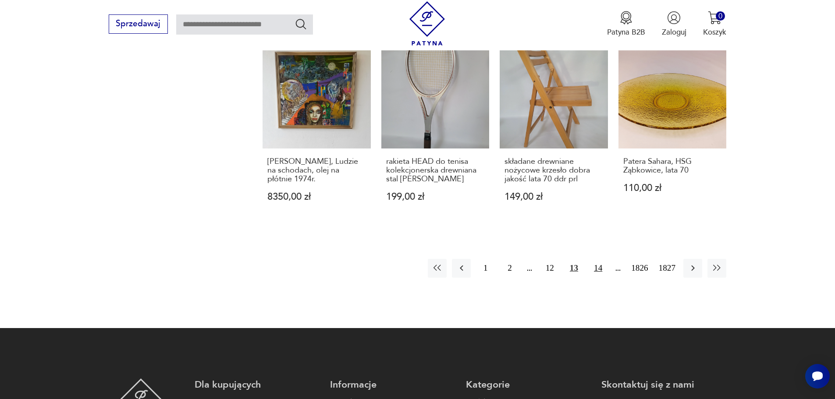
click at [598, 263] on button "14" at bounding box center [598, 268] width 19 height 19
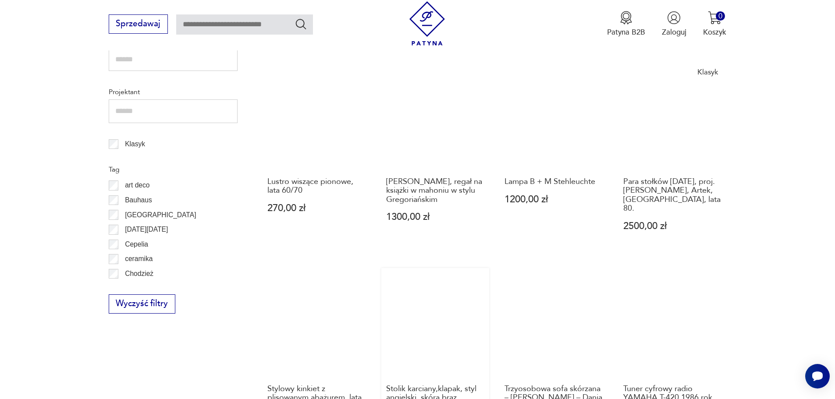
scroll to position [412, 0]
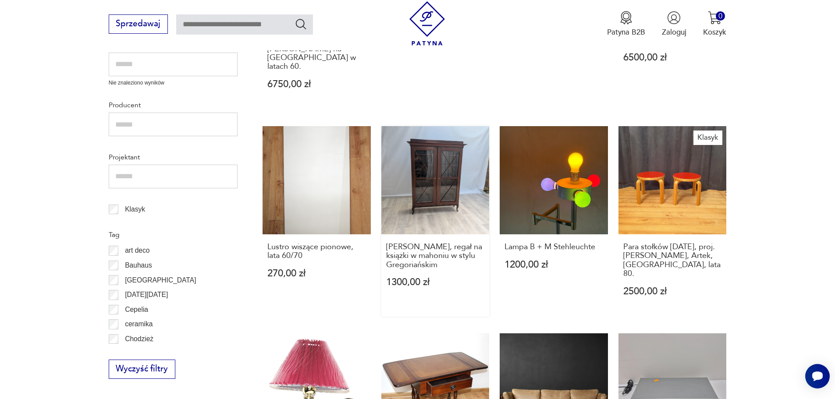
click at [455, 171] on link "Witryna, regał na książki w mahoniu w stylu Gregoriańskim 1300,00 zł" at bounding box center [435, 221] width 108 height 190
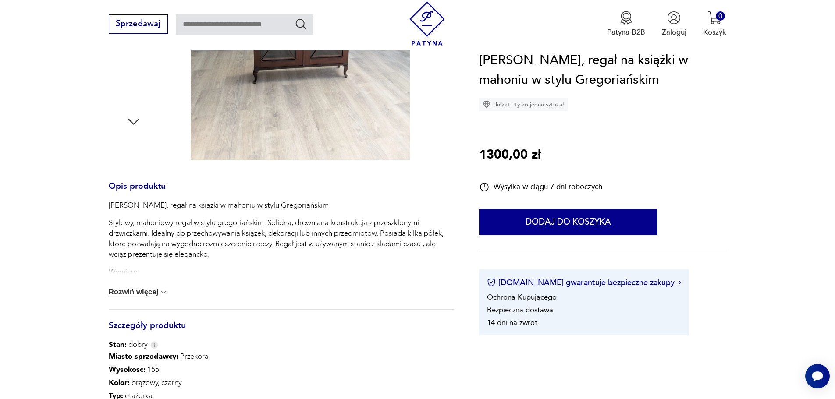
scroll to position [307, 0]
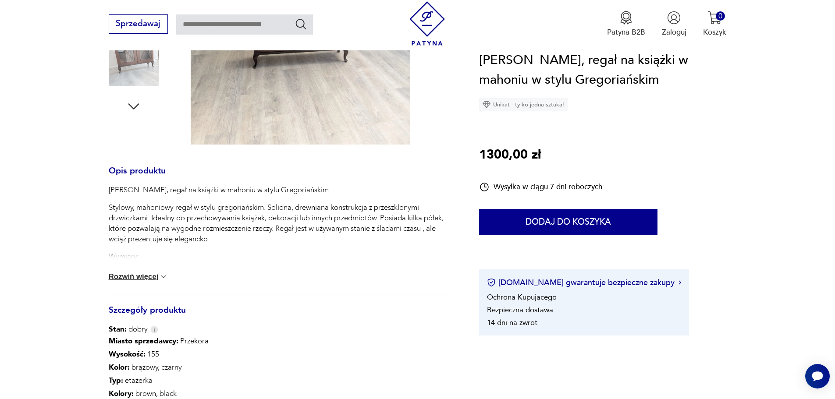
click at [141, 279] on button "Rozwiń więcej" at bounding box center [139, 277] width 60 height 9
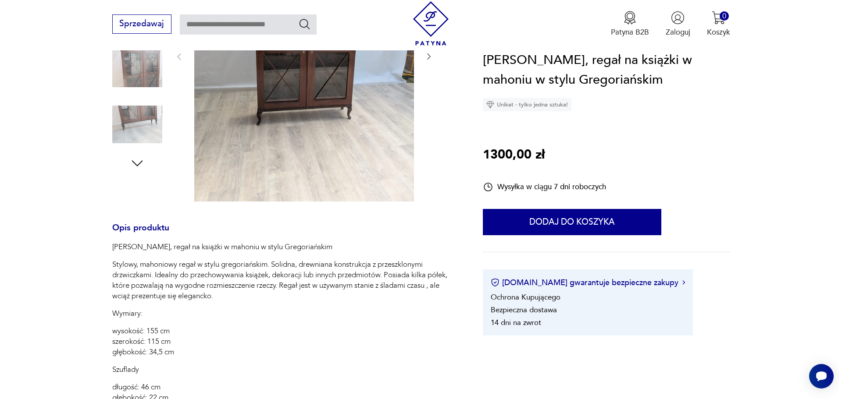
scroll to position [88, 0]
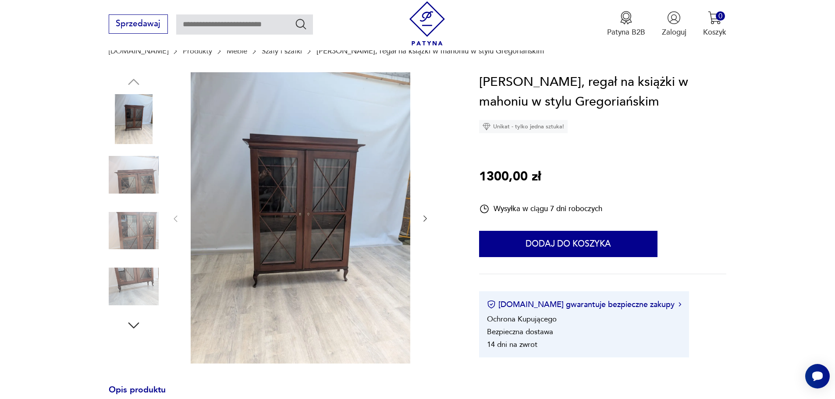
click at [142, 177] on img at bounding box center [134, 175] width 50 height 50
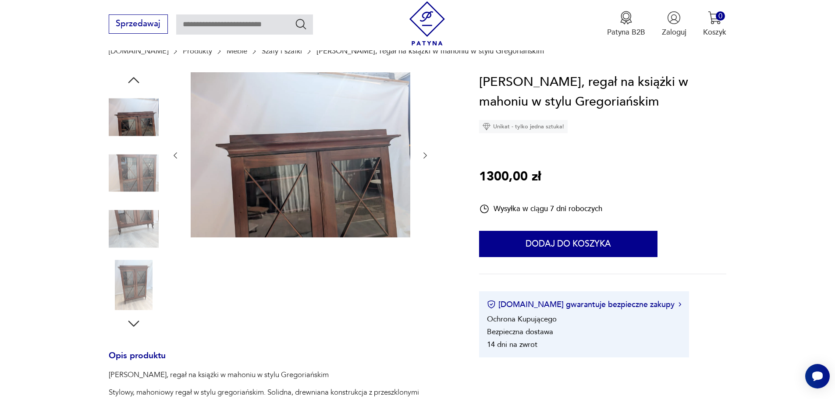
click at [427, 156] on icon "button" at bounding box center [425, 156] width 4 height 6
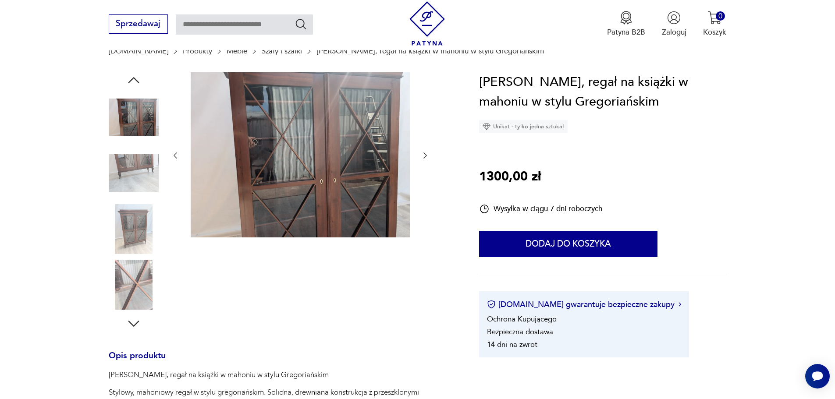
click at [427, 156] on icon "button" at bounding box center [425, 156] width 4 height 6
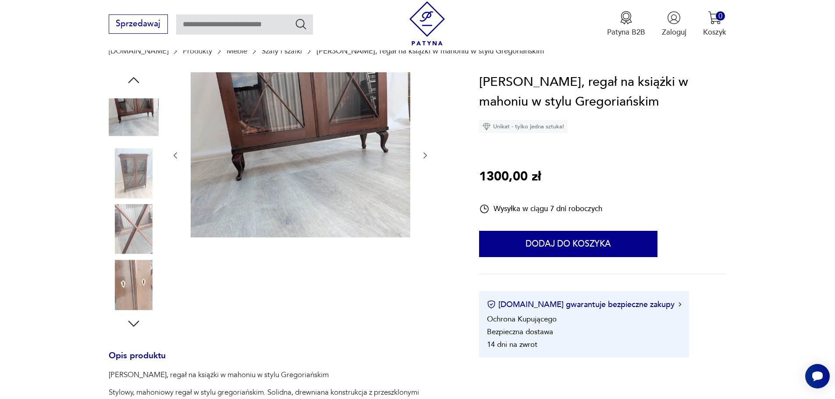
click at [427, 156] on icon "button" at bounding box center [425, 156] width 4 height 6
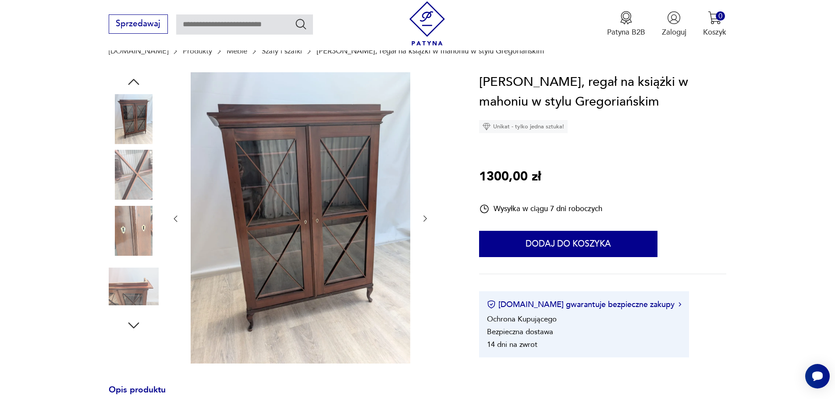
drag, startPoint x: 427, startPoint y: 156, endPoint x: 432, endPoint y: 195, distance: 39.7
click at [432, 195] on div at bounding box center [281, 219] width 345 height 294
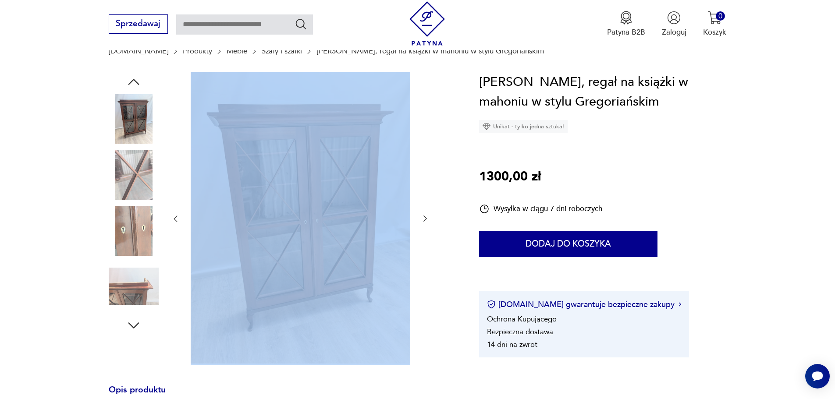
click at [426, 219] on icon "button" at bounding box center [425, 218] width 9 height 9
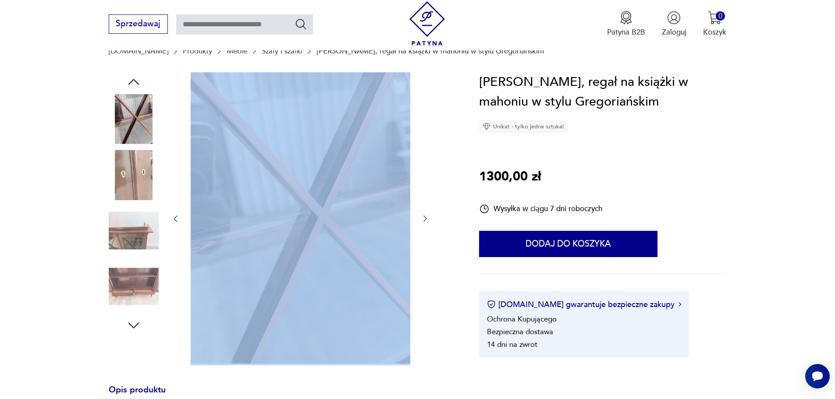
click at [373, 220] on img at bounding box center [301, 218] width 220 height 292
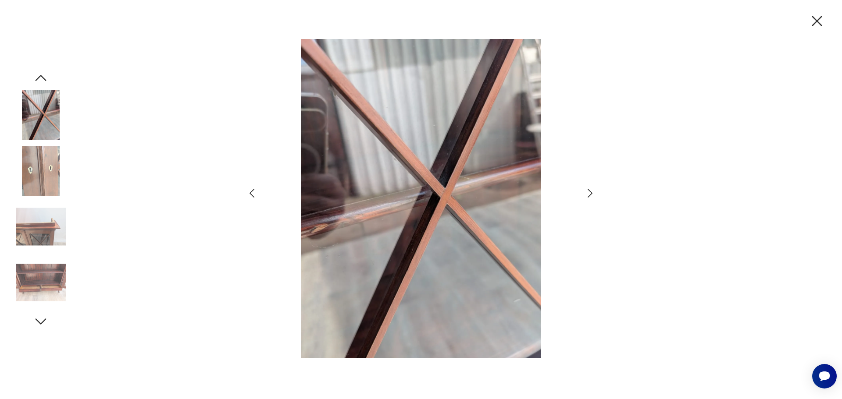
click at [50, 279] on img at bounding box center [41, 283] width 50 height 50
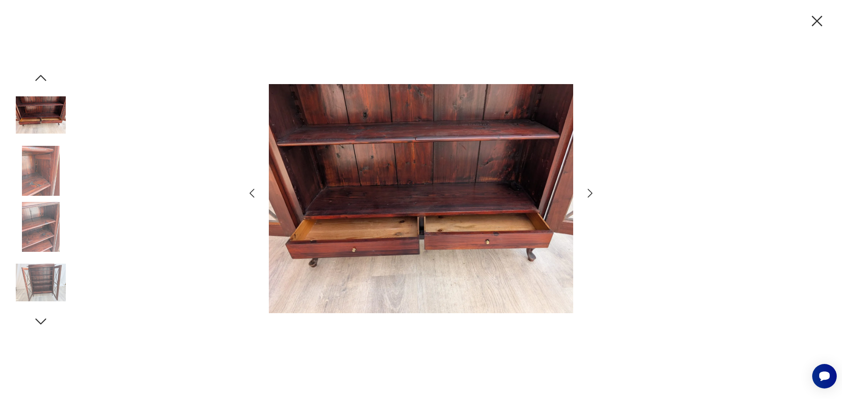
click at [42, 175] on img at bounding box center [41, 171] width 50 height 50
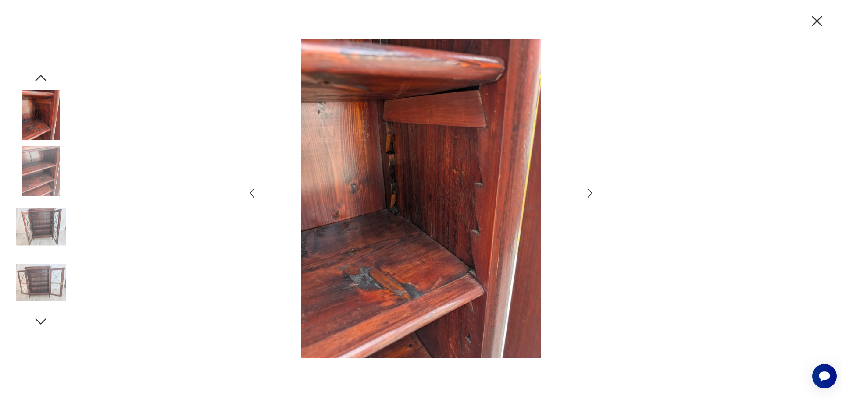
click at [39, 121] on img at bounding box center [41, 115] width 50 height 50
click at [38, 76] on icon "button" at bounding box center [41, 78] width 16 height 16
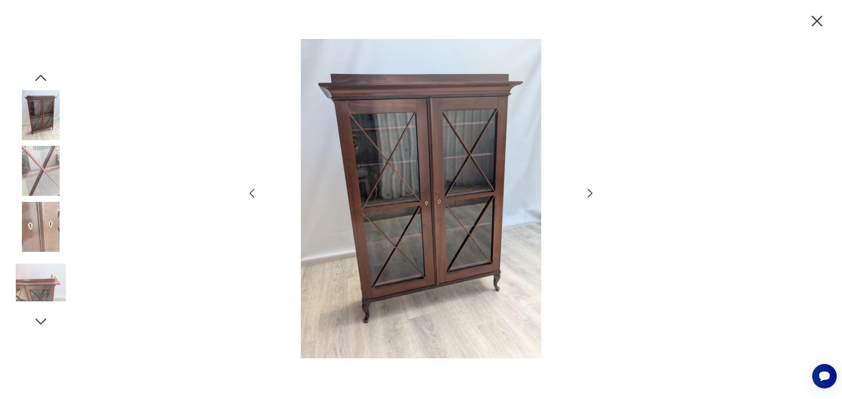
click at [41, 168] on img at bounding box center [41, 171] width 50 height 50
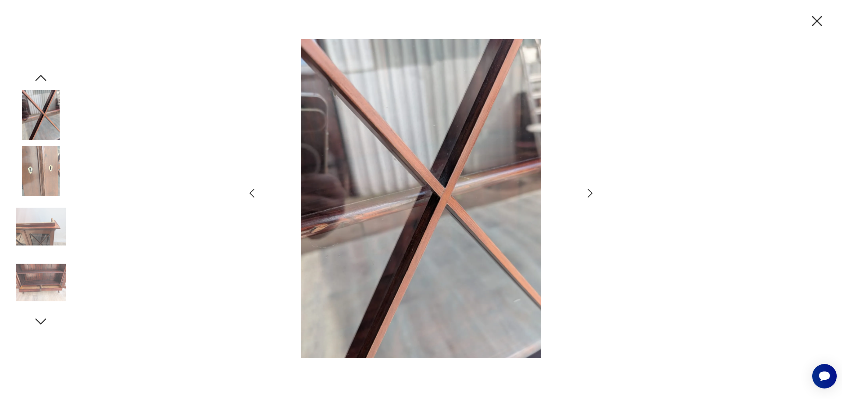
click at [44, 235] on img at bounding box center [41, 227] width 50 height 50
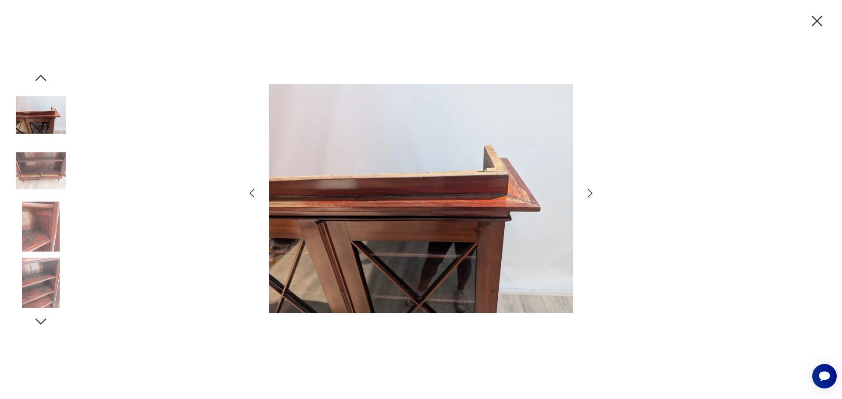
click at [46, 279] on img at bounding box center [41, 283] width 50 height 50
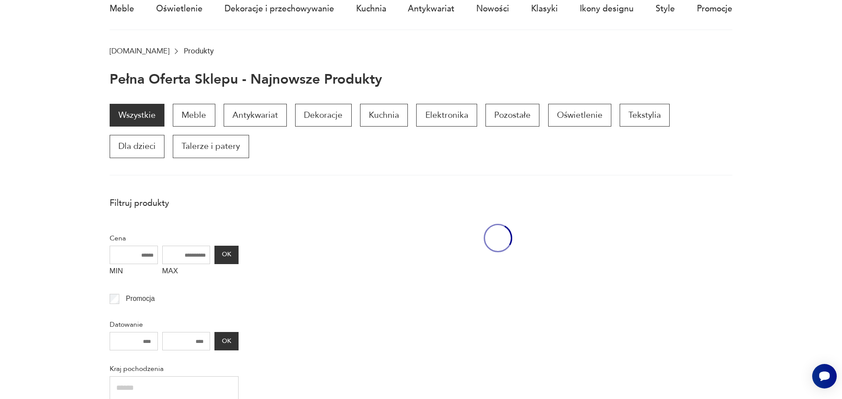
scroll to position [412, 0]
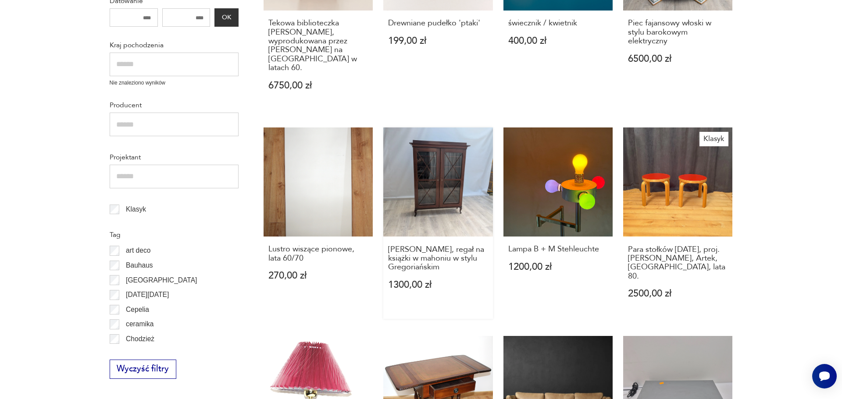
click at [446, 165] on link "Witryna, regał na książki w mahoniu w stylu Gregoriańskim 1300,00 zł" at bounding box center [437, 224] width 109 height 192
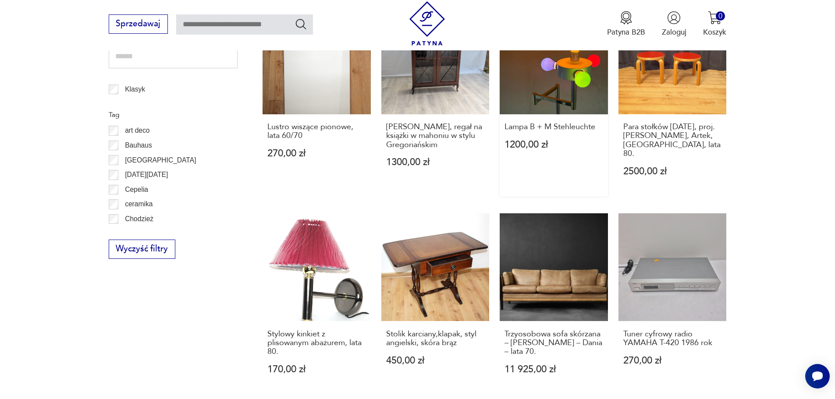
scroll to position [631, 0]
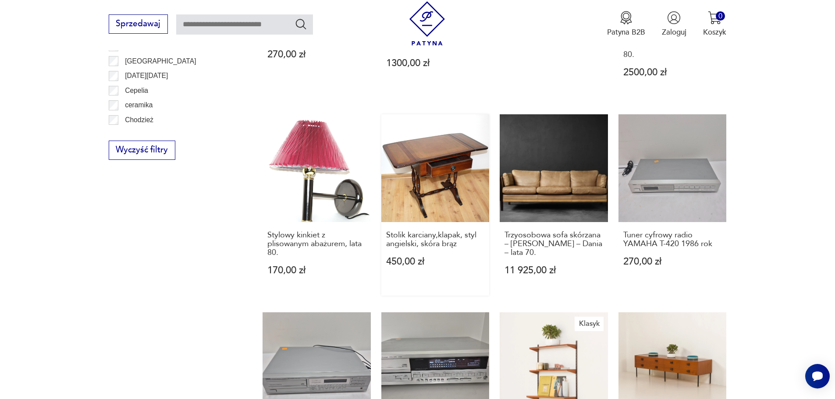
click at [447, 146] on link "Stolik karciany,klapak, styl angielski, skóra brąz 450,00 zł" at bounding box center [435, 204] width 108 height 181
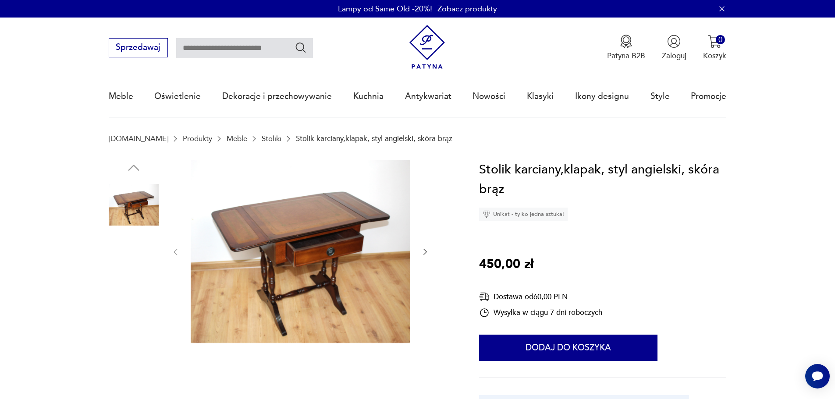
scroll to position [44, 0]
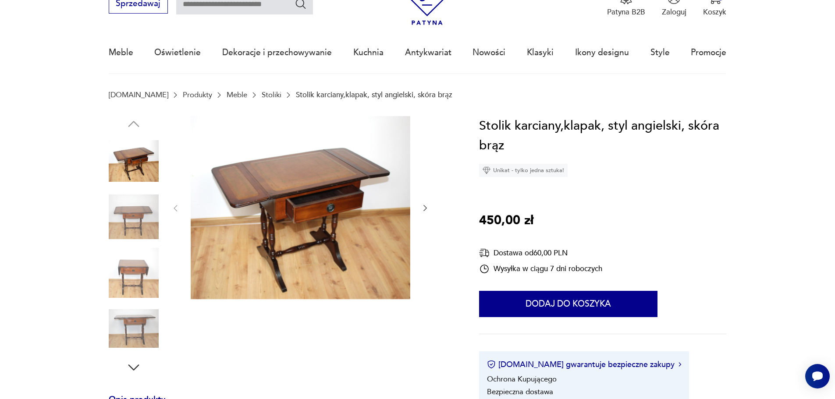
click at [137, 267] on img at bounding box center [134, 273] width 50 height 50
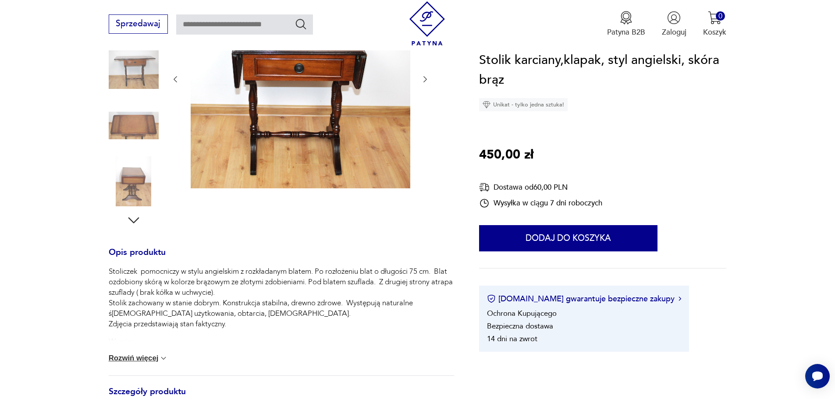
scroll to position [175, 0]
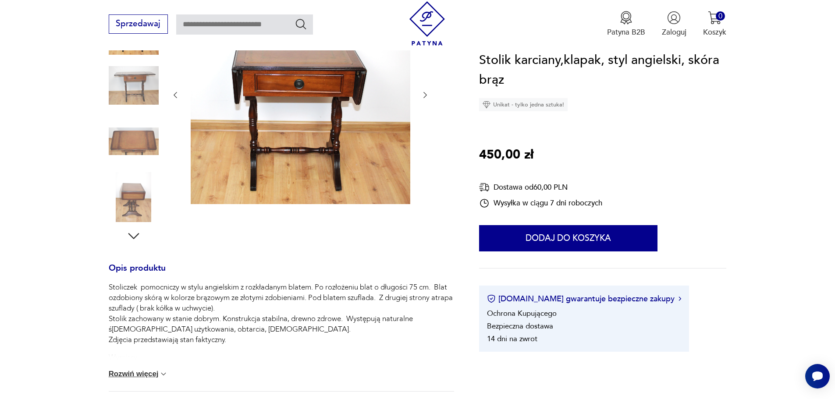
click at [155, 372] on button "Rozwiń więcej" at bounding box center [139, 374] width 60 height 9
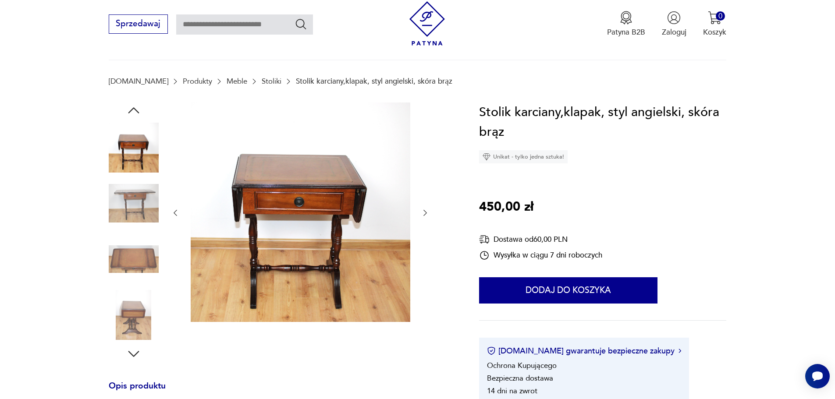
scroll to position [0, 0]
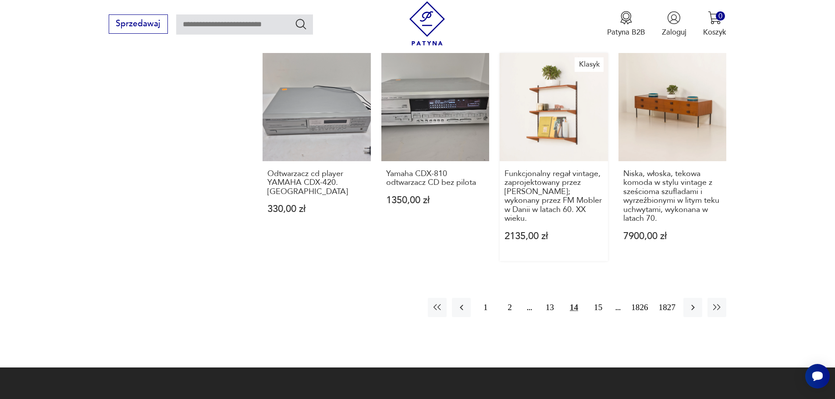
scroll to position [894, 0]
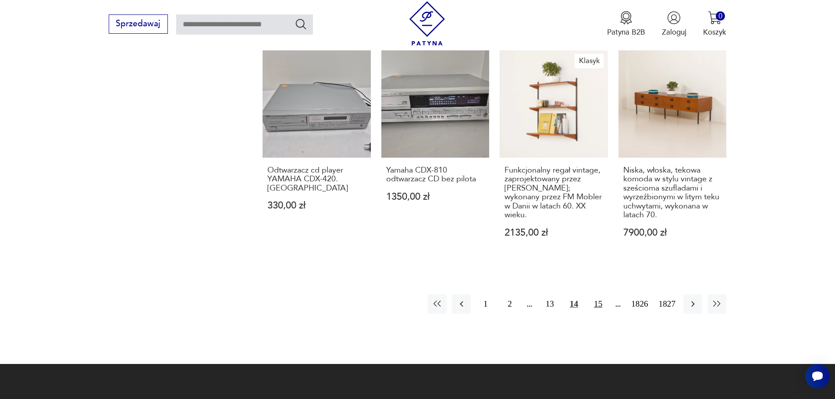
click at [599, 295] on button "15" at bounding box center [598, 304] width 19 height 19
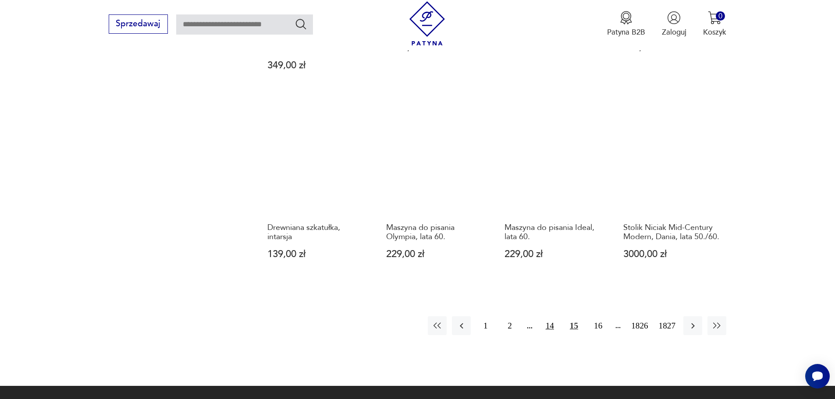
scroll to position [894, 0]
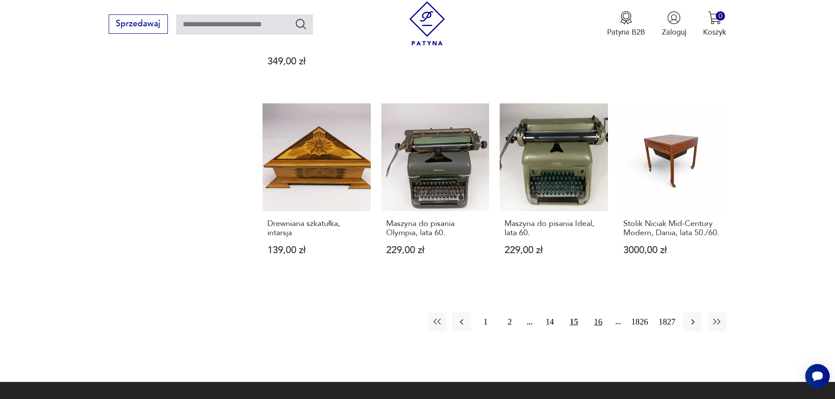
click at [597, 313] on button "16" at bounding box center [598, 322] width 19 height 19
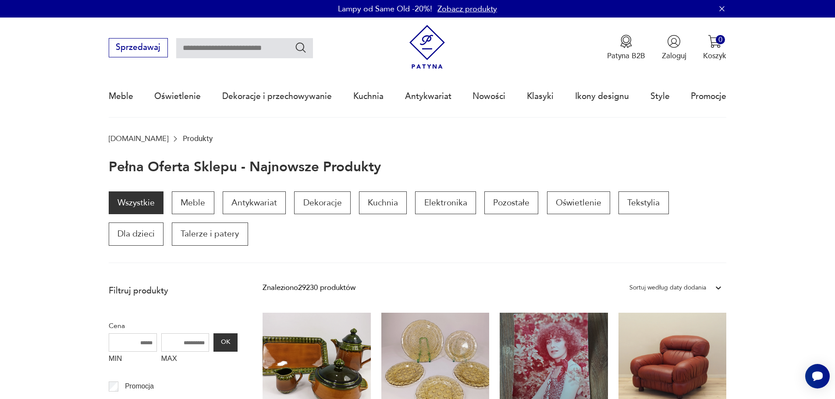
click at [262, 46] on input "text" at bounding box center [244, 48] width 137 height 20
type input "*****"
click at [280, 50] on input "*****" at bounding box center [244, 48] width 137 height 20
type input "*****"
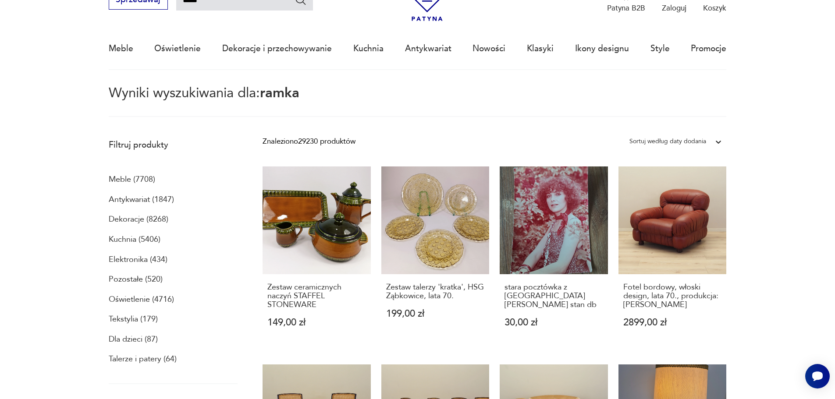
scroll to position [50, 0]
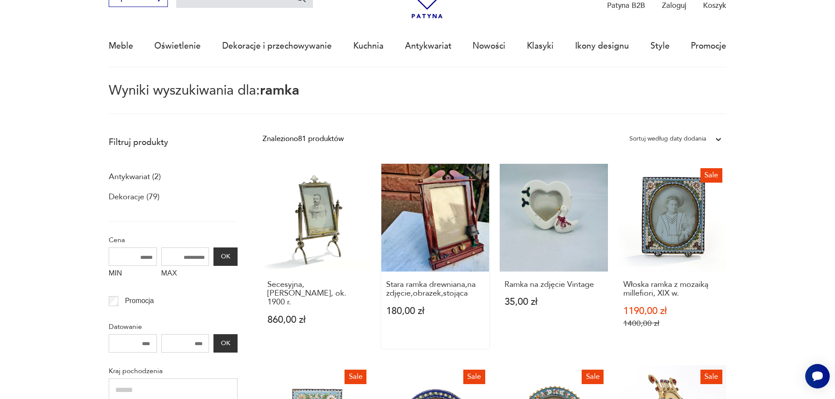
click at [452, 215] on link "Stara ramka drewniana,na zdjęcie,obrazek,stojąca 180,00 zł" at bounding box center [435, 256] width 108 height 185
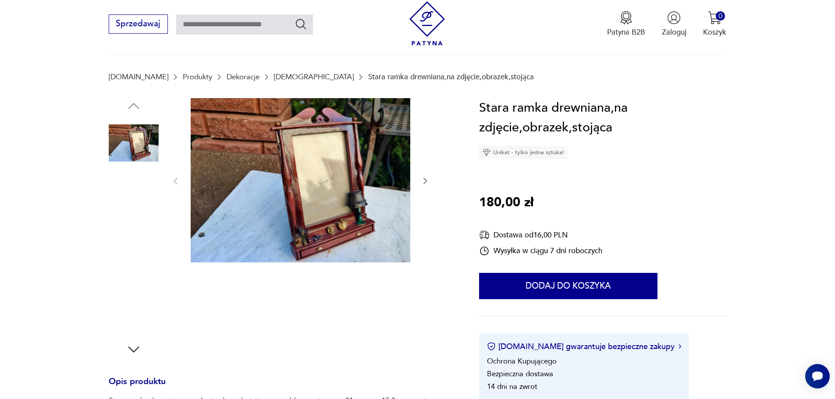
scroll to position [132, 0]
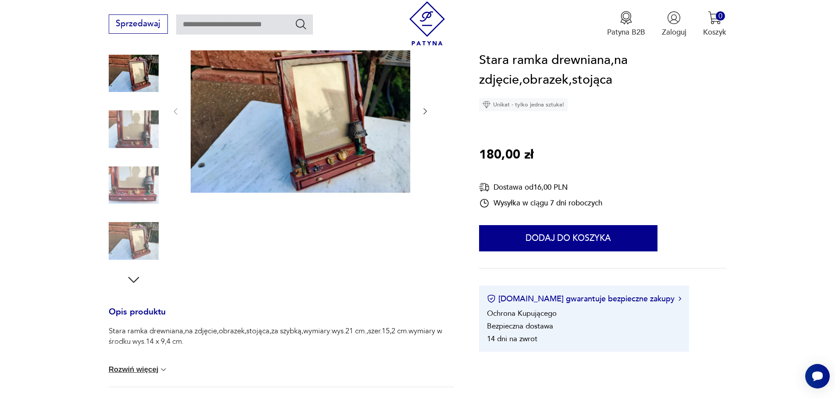
click at [135, 126] on img at bounding box center [134, 129] width 50 height 50
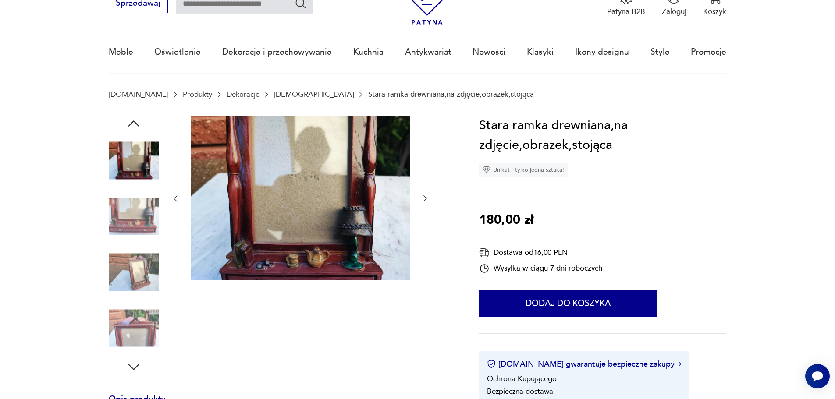
scroll to position [44, 0]
click at [142, 156] on img at bounding box center [134, 161] width 50 height 50
click at [143, 219] on img at bounding box center [134, 217] width 50 height 50
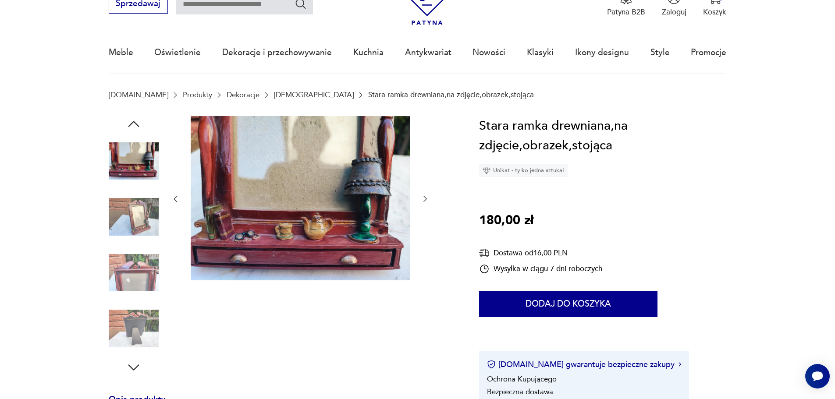
click at [126, 276] on img at bounding box center [134, 273] width 50 height 50
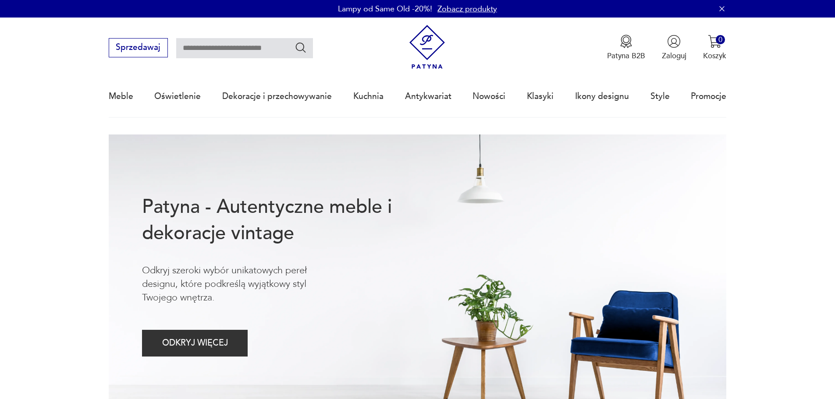
click at [271, 49] on input "text" at bounding box center [244, 48] width 137 height 20
type input "*****"
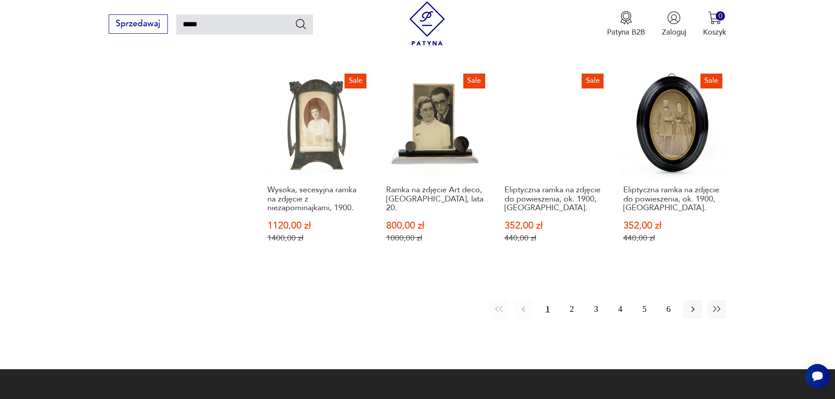
scroll to position [796, 0]
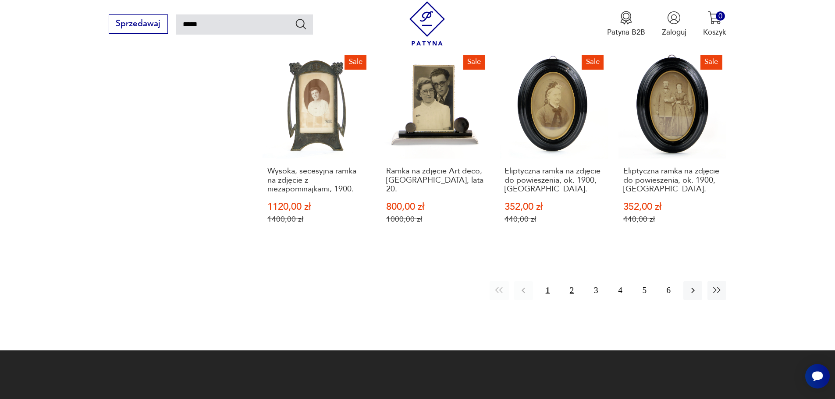
click at [575, 281] on button "2" at bounding box center [571, 290] width 19 height 19
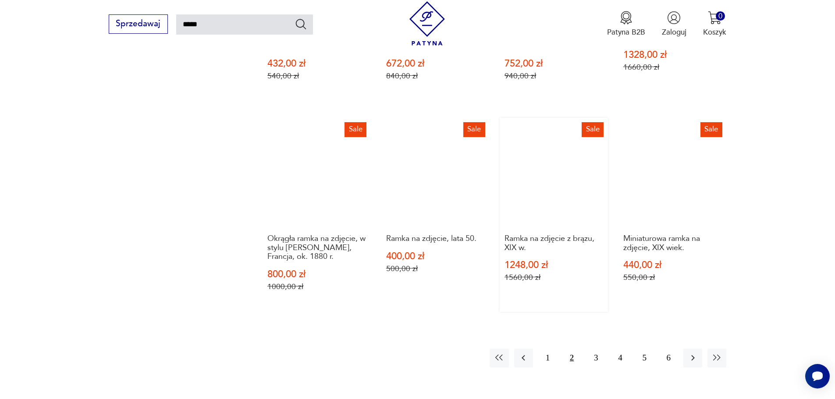
scroll to position [752, 0]
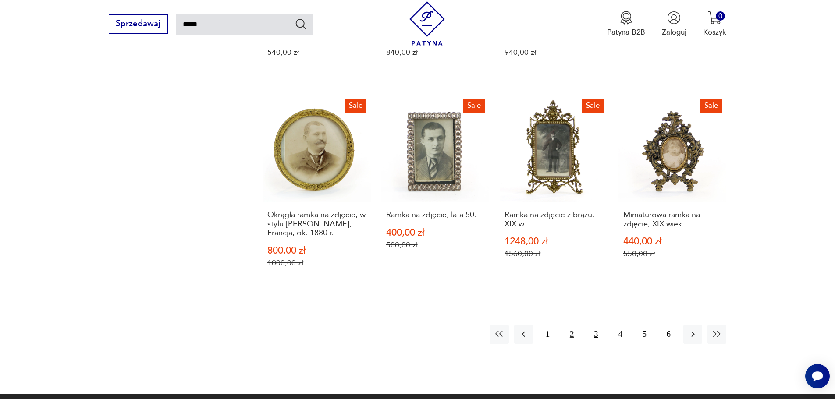
click at [597, 335] on button "3" at bounding box center [596, 334] width 19 height 19
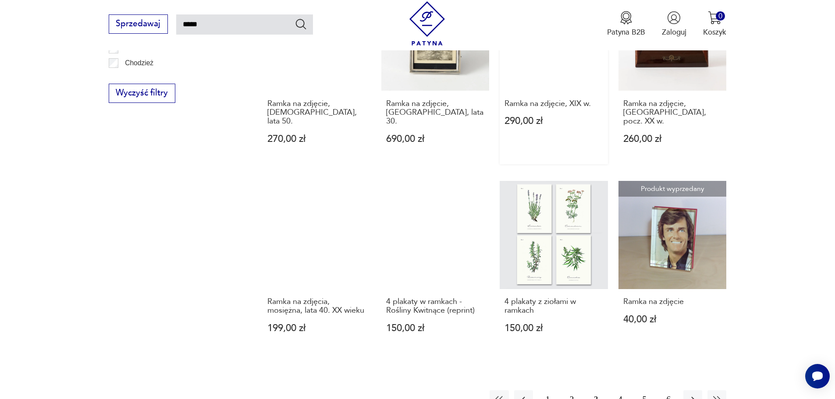
scroll to position [664, 0]
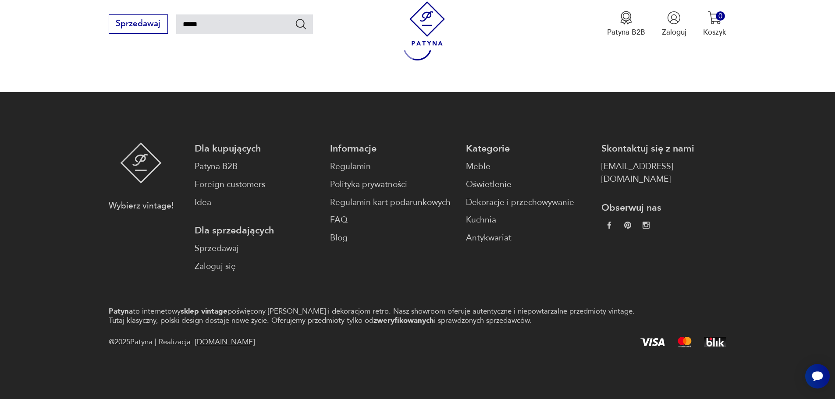
scroll to position [134, 0]
